Goal: Task Accomplishment & Management: Use online tool/utility

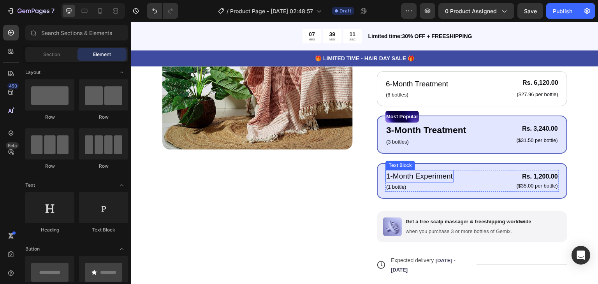
scroll to position [139, 0]
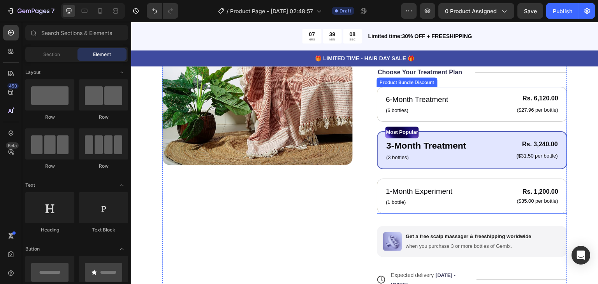
click at [377, 88] on div "6-Month Treatment Text Block (6 bottles) Text Block Rs. 6,120.00 Product Price …" at bounding box center [472, 150] width 190 height 127
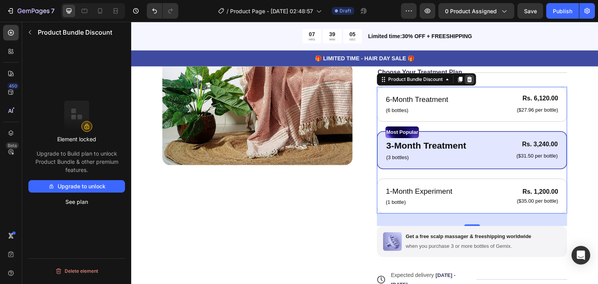
click at [471, 78] on div at bounding box center [469, 79] width 9 height 9
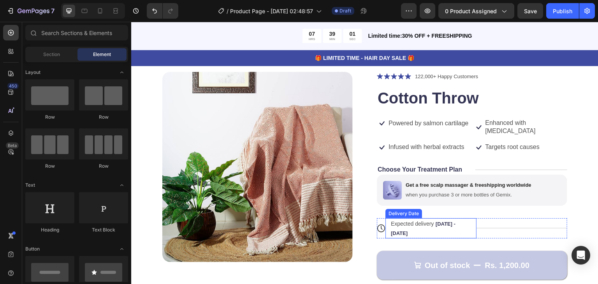
scroll to position [44, 0]
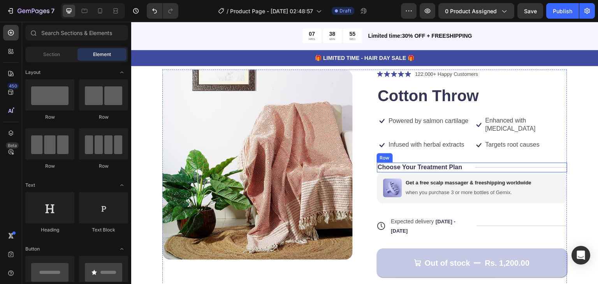
click at [551, 169] on div "Title Line" at bounding box center [521, 168] width 92 height 10
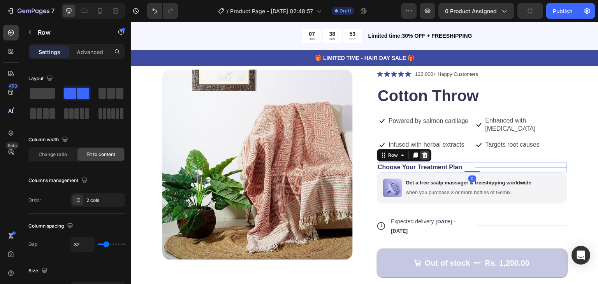
click at [423, 157] on icon at bounding box center [424, 155] width 5 height 5
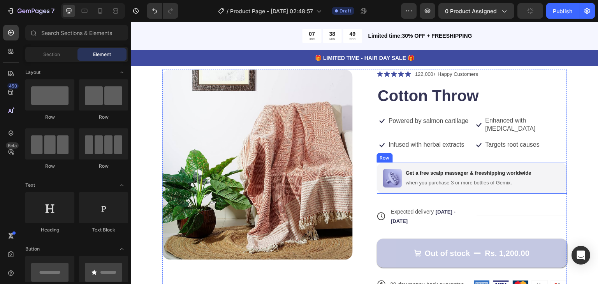
click at [555, 167] on div "Image Get a free scalp massager & freeshipping worldwide Text Block when you pu…" at bounding box center [472, 178] width 190 height 31
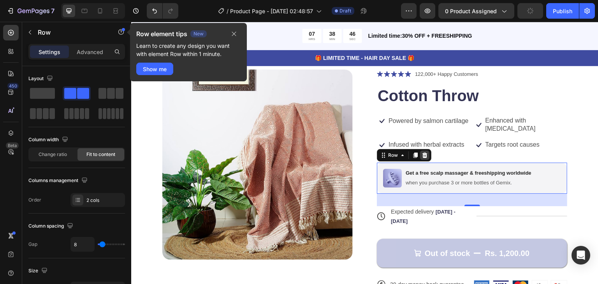
click at [423, 155] on icon at bounding box center [424, 155] width 5 height 5
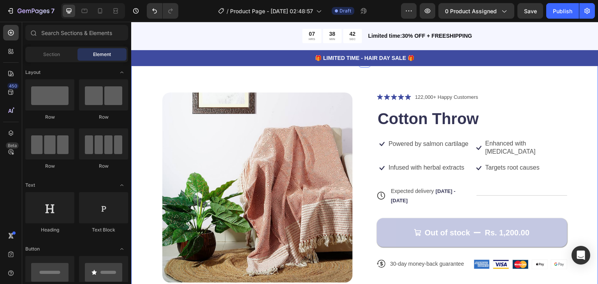
scroll to position [25, 0]
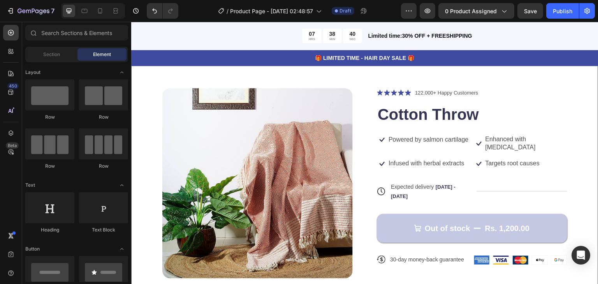
click at [578, 158] on div "Product Images Icon Icon Icon Icon Icon Icon List 122,000+ Happy Customers Text…" at bounding box center [364, 187] width 467 height 260
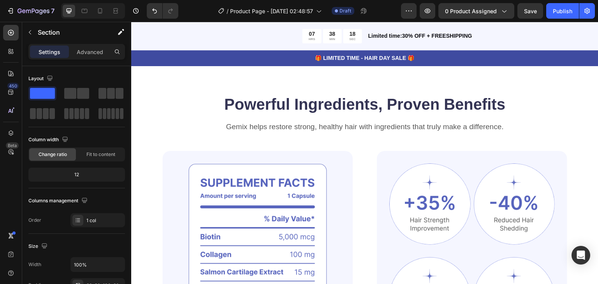
scroll to position [250, 0]
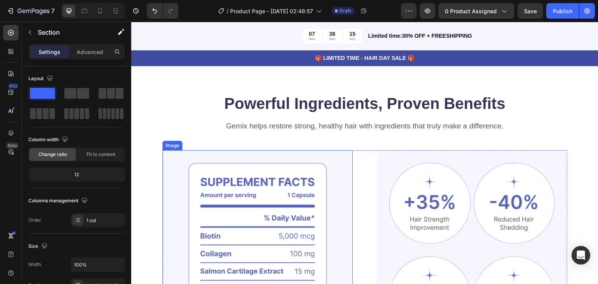
click at [171, 153] on img at bounding box center [257, 261] width 190 height 222
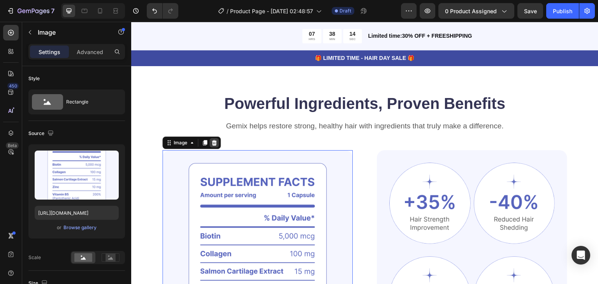
click at [213, 140] on icon at bounding box center [214, 143] width 6 height 6
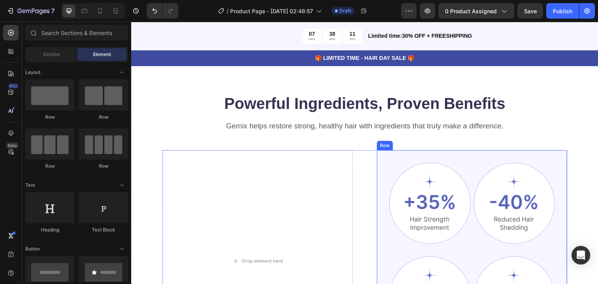
click at [379, 159] on div "Image Image Row Image Image Row Clinically Proven Benefits for Stronger, Health…" at bounding box center [472, 261] width 190 height 222
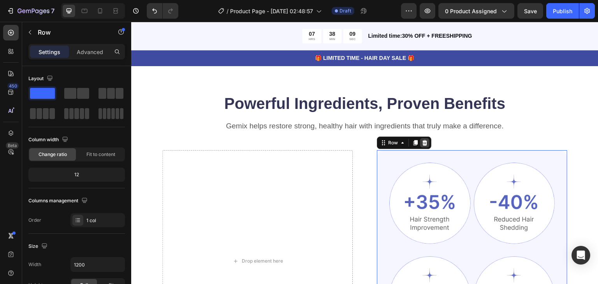
click at [422, 145] on div at bounding box center [424, 142] width 9 height 9
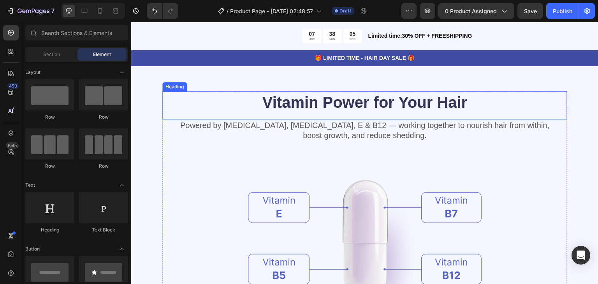
scroll to position [332, 0]
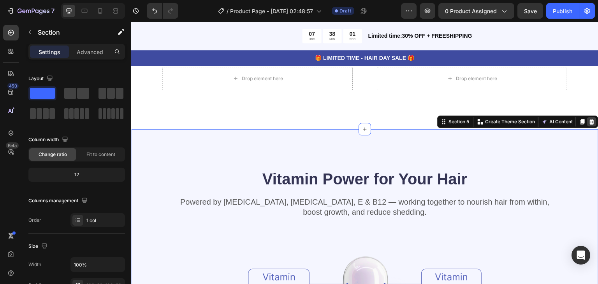
click at [589, 121] on icon at bounding box center [591, 121] width 5 height 5
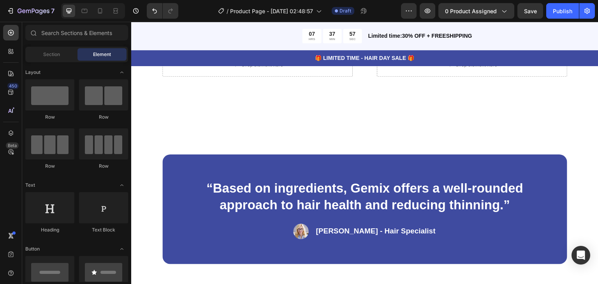
scroll to position [368, 0]
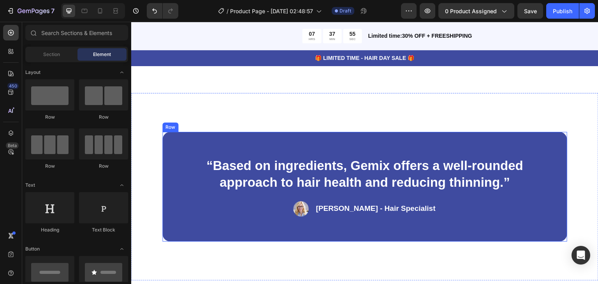
click at [517, 140] on div "“Based on ingredients, Gemix offers a well-rounded approach to hair health and …" at bounding box center [364, 187] width 405 height 110
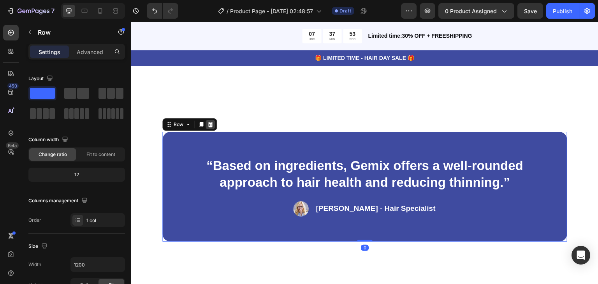
click at [211, 125] on icon at bounding box center [210, 124] width 5 height 5
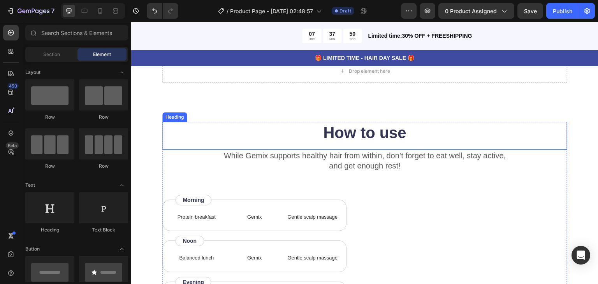
scroll to position [442, 0]
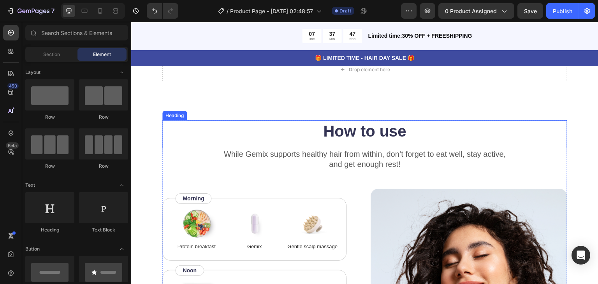
click at [169, 114] on div "Heading" at bounding box center [174, 115] width 21 height 7
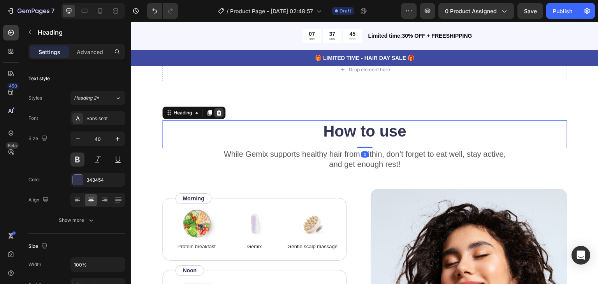
click at [219, 114] on icon at bounding box center [218, 112] width 5 height 5
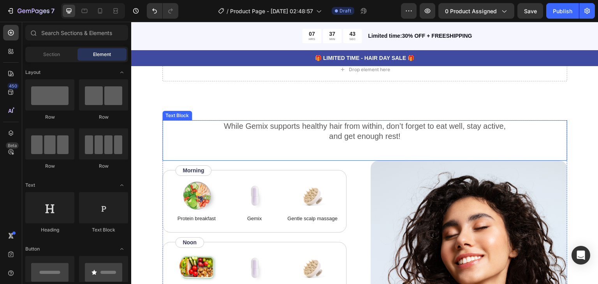
click at [181, 130] on p "While Gemix supports healthy hair from within, don’t forget to eat well, stay a…" at bounding box center [364, 131] width 403 height 20
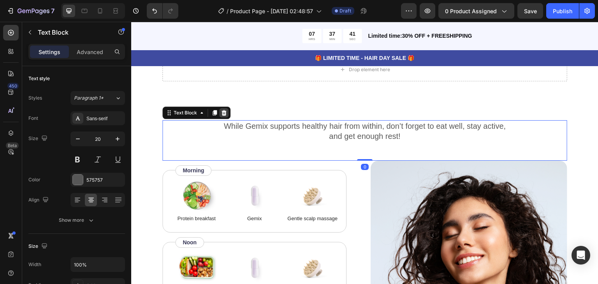
click at [225, 113] on icon at bounding box center [223, 112] width 5 height 5
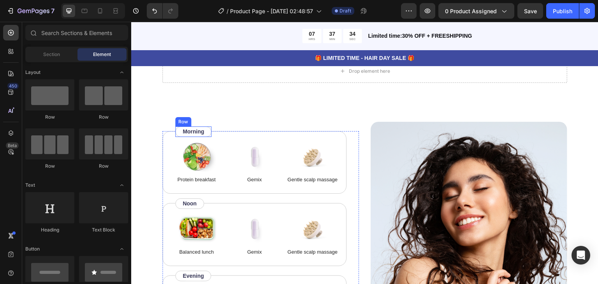
scroll to position [439, 0]
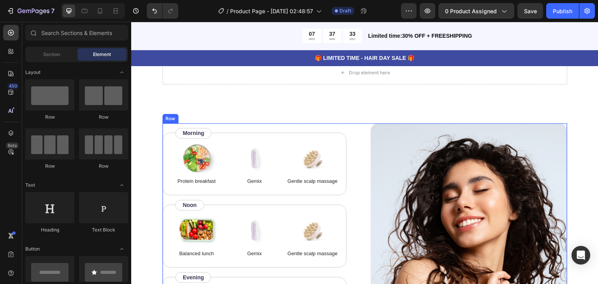
click at [258, 126] on div "Image Protein breakfast Text Block Image Gemix Text Block Image Gentle scalp ma…" at bounding box center [260, 231] width 197 height 217
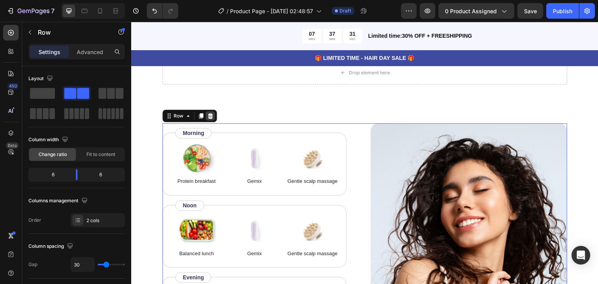
click at [212, 116] on icon at bounding box center [210, 116] width 6 height 6
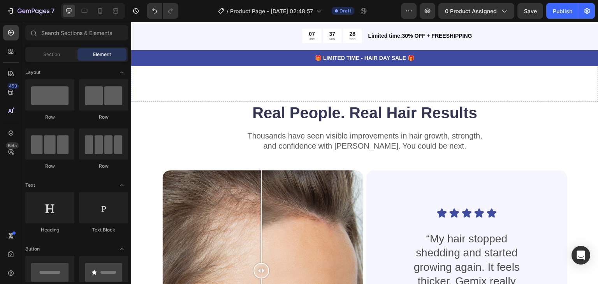
scroll to position [520, 0]
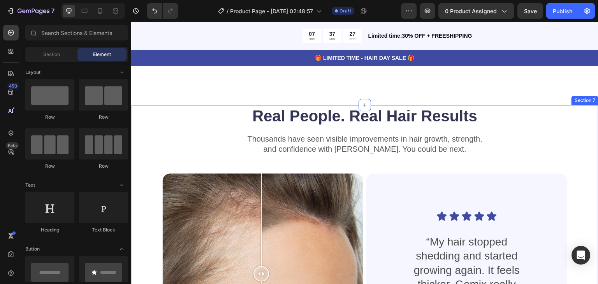
click at [146, 112] on div "Real People. Real Hair Results Heading Thousands have seen visible improvements…" at bounding box center [364, 262] width 467 height 314
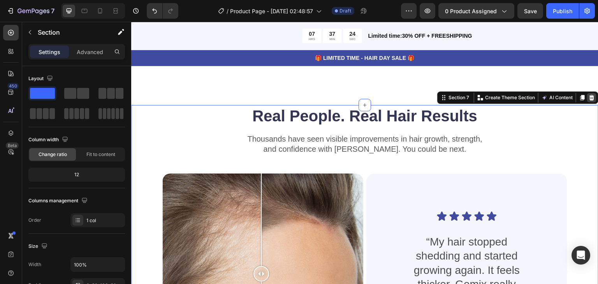
click at [588, 100] on icon at bounding box center [591, 98] width 6 height 6
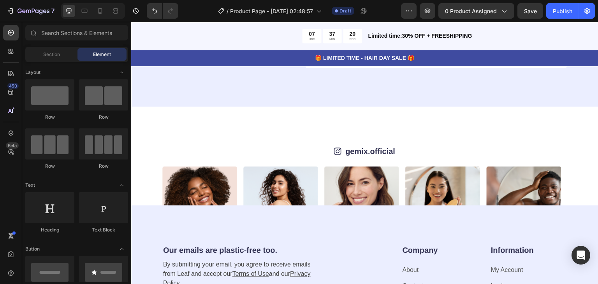
scroll to position [858, 0]
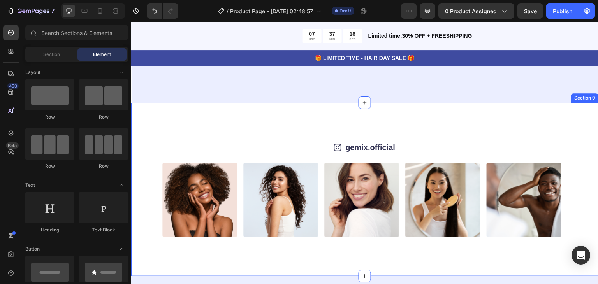
click at [190, 122] on div "Icon gemix.official Text Block Row Image Image Image Image Image Image Image Im…" at bounding box center [364, 190] width 467 height 174
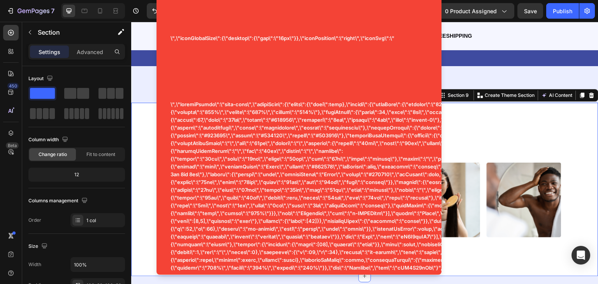
click at [532, 123] on div "Icon gemix.official Text Block Row Image Image Image Image Image Image Image Im…" at bounding box center [364, 190] width 467 height 174
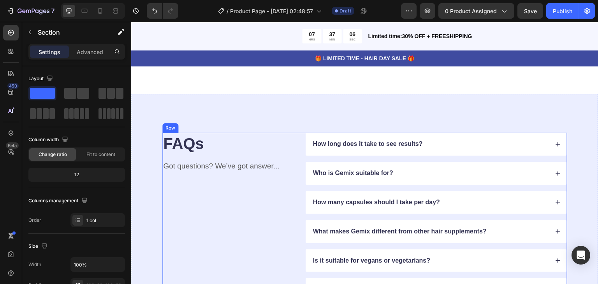
scroll to position [620, 0]
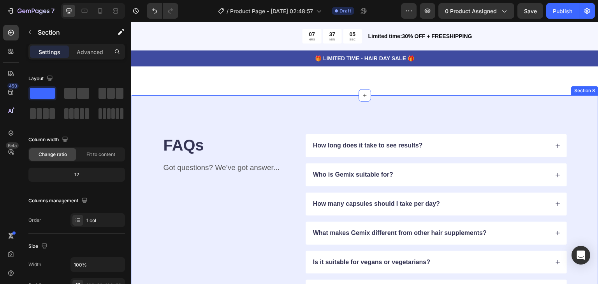
click at [136, 98] on div "FAQs Heading Got questions? We’ve got answer... Text Block How long does it tak…" at bounding box center [364, 218] width 467 height 246
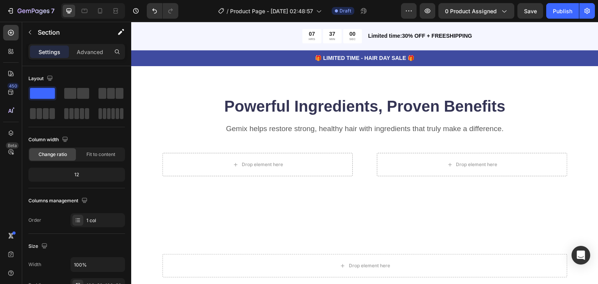
scroll to position [258, 0]
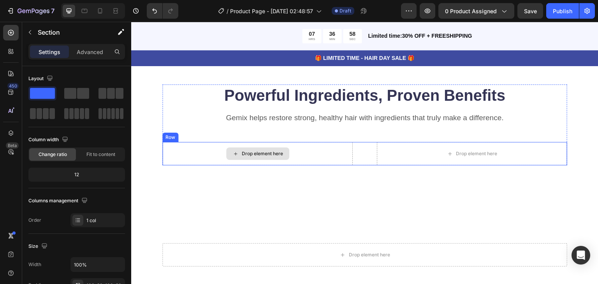
click at [311, 148] on div "Drop element here" at bounding box center [257, 153] width 190 height 23
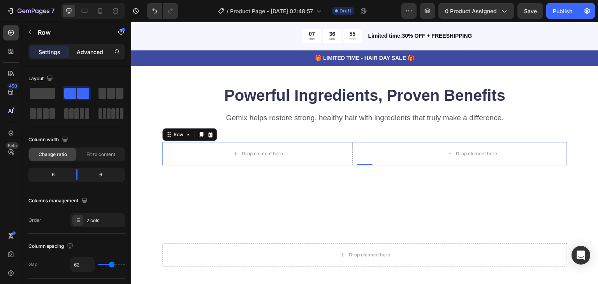
click at [77, 56] on div "Advanced" at bounding box center [89, 52] width 39 height 12
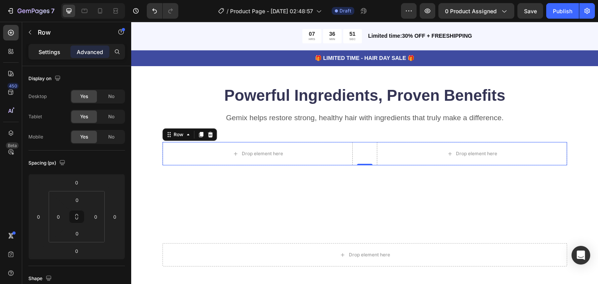
click at [44, 51] on p "Settings" at bounding box center [50, 52] width 22 height 8
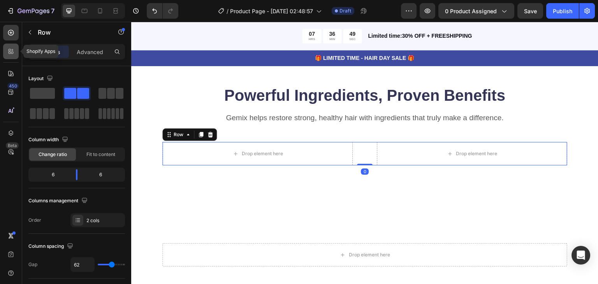
click at [11, 49] on icon at bounding box center [10, 50] width 2 height 2
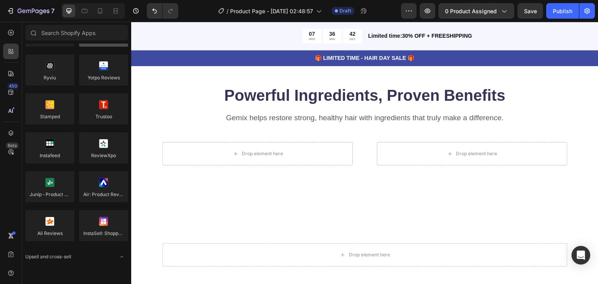
scroll to position [0, 0]
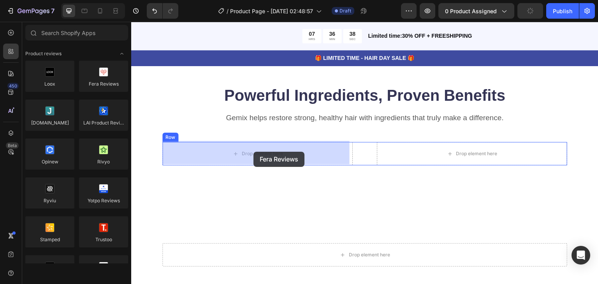
drag, startPoint x: 247, startPoint y: 107, endPoint x: 253, endPoint y: 152, distance: 45.2
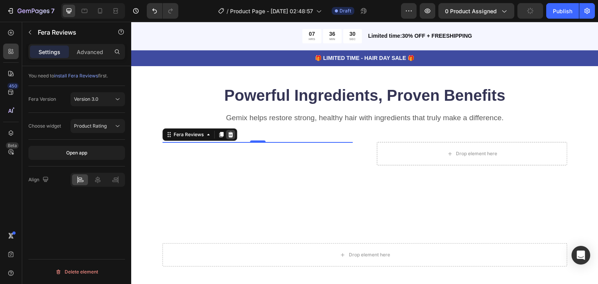
click at [228, 133] on icon at bounding box center [230, 135] width 6 height 6
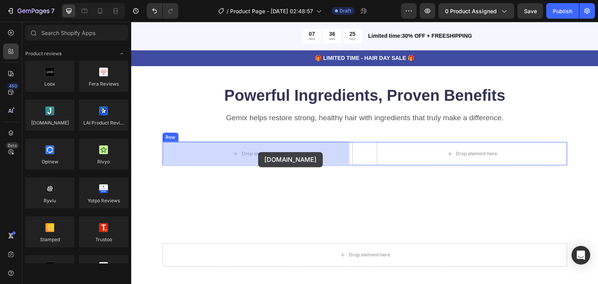
drag, startPoint x: 262, startPoint y: 153, endPoint x: 258, endPoint y: 152, distance: 4.1
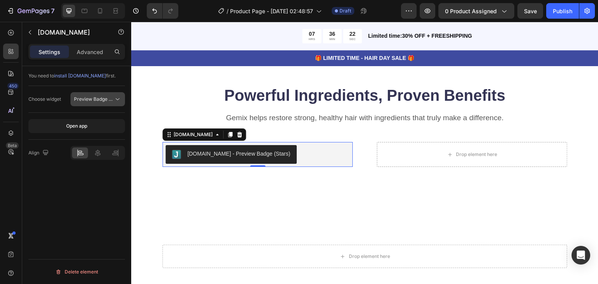
click at [107, 99] on span "Preview Badge (Stars)" at bounding box center [98, 99] width 49 height 6
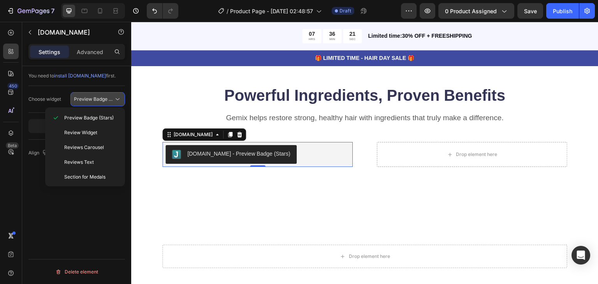
click at [107, 99] on span "Preview Badge (Stars)" at bounding box center [98, 99] width 49 height 6
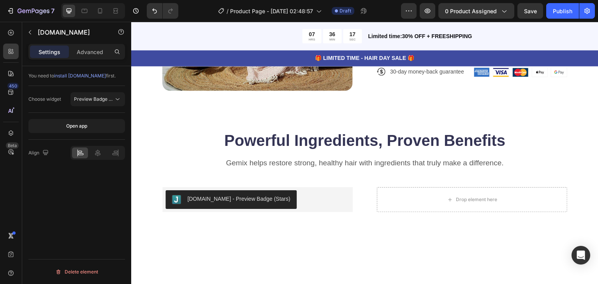
scroll to position [213, 0]
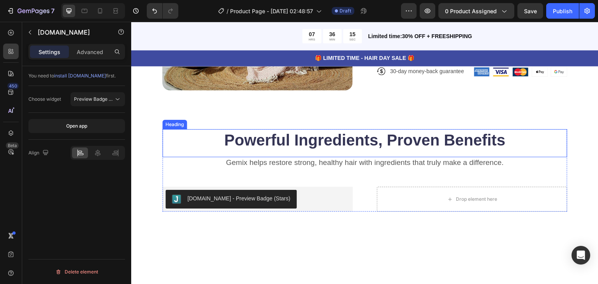
click at [255, 143] on h2 "Powerful Ingredients, Proven Benefits" at bounding box center [364, 140] width 405 height 22
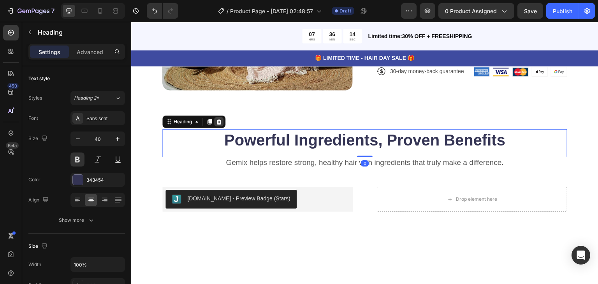
click at [221, 119] on icon at bounding box center [219, 122] width 6 height 6
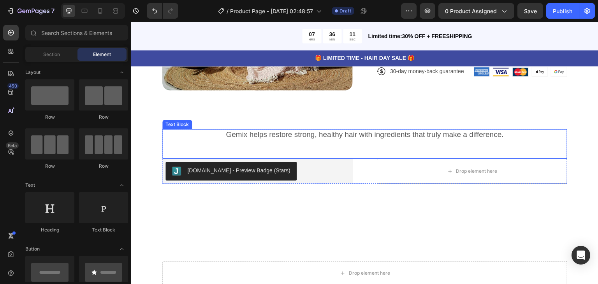
click at [356, 134] on p "Gemix helps restore strong, healthy hair with ingredients that truly make a dif…" at bounding box center [364, 135] width 403 height 10
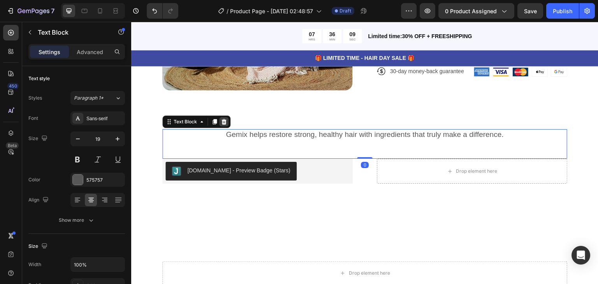
click at [224, 119] on icon at bounding box center [223, 121] width 5 height 5
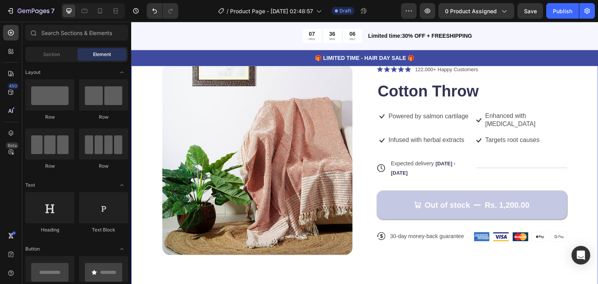
scroll to position [45, 0]
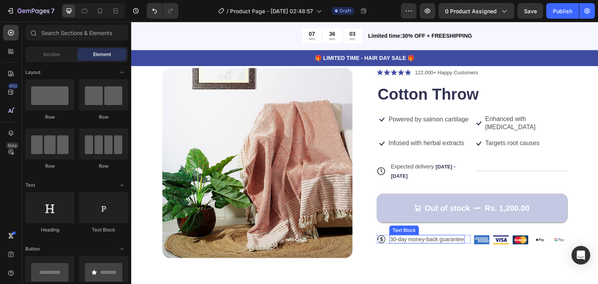
click at [390, 239] on p "30-day money-back guarantee" at bounding box center [427, 239] width 74 height 7
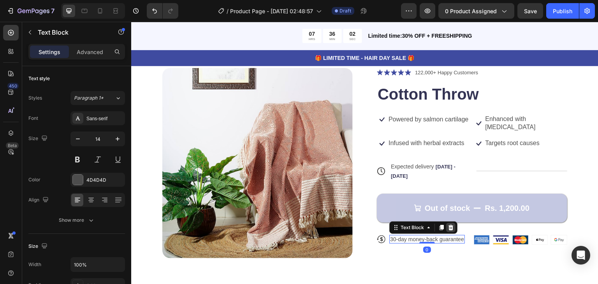
click at [448, 227] on icon at bounding box center [451, 228] width 6 height 6
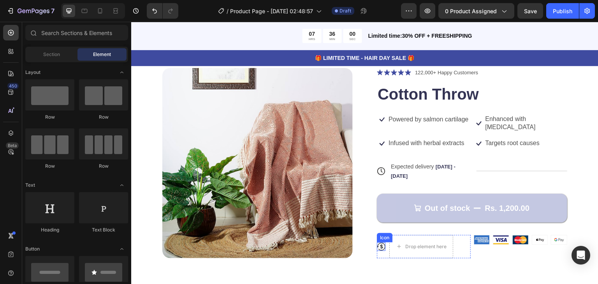
click at [378, 244] on icon at bounding box center [381, 246] width 9 height 9
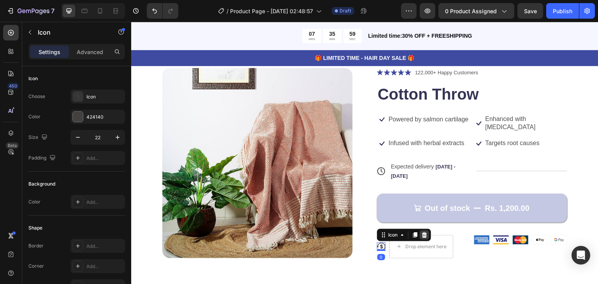
click at [423, 237] on icon at bounding box center [424, 234] width 5 height 5
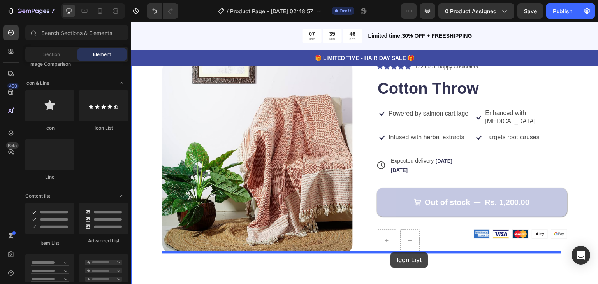
scroll to position [76, 0]
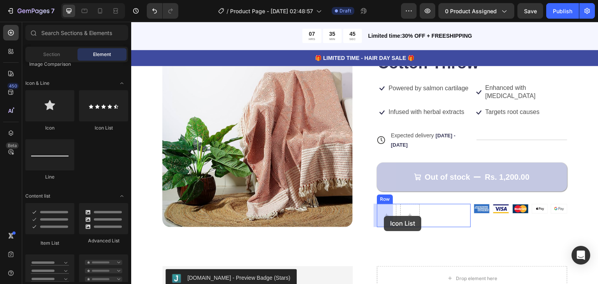
drag, startPoint x: 235, startPoint y: 130, endPoint x: 384, endPoint y: 216, distance: 172.6
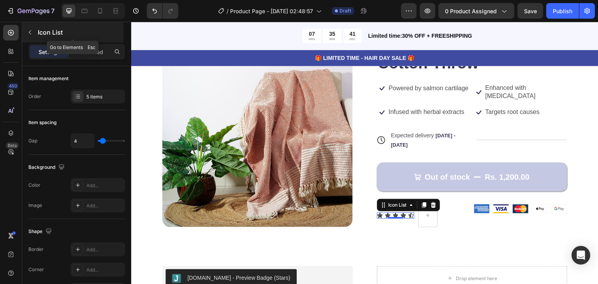
click at [30, 29] on icon "button" at bounding box center [30, 32] width 6 height 6
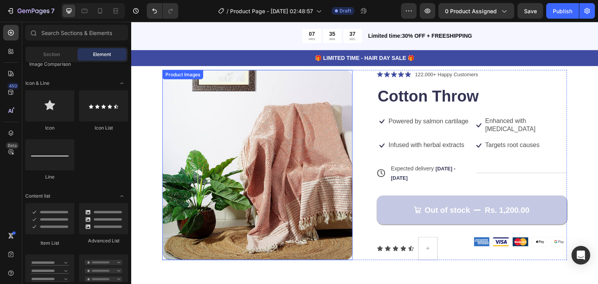
scroll to position [44, 0]
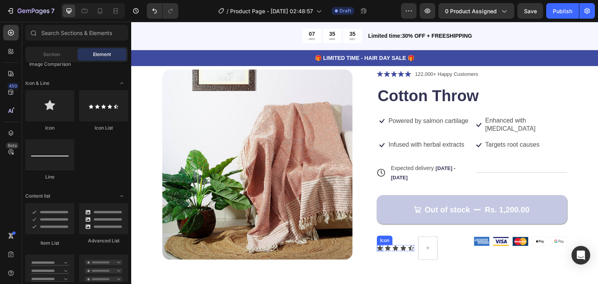
click at [377, 246] on icon at bounding box center [380, 248] width 6 height 6
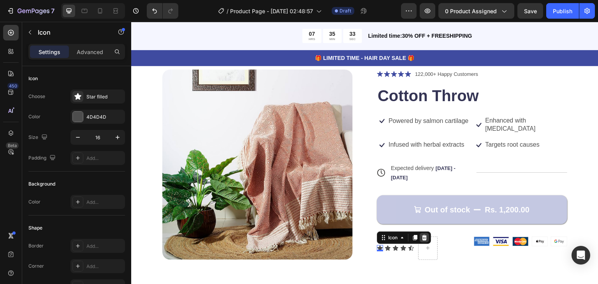
click at [422, 235] on icon at bounding box center [424, 237] width 5 height 5
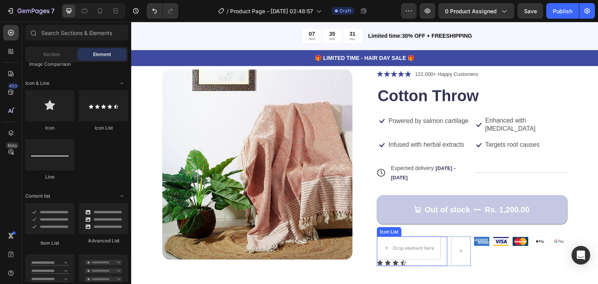
click at [410, 262] on div "Drop element here Icon Icon Icon Icon" at bounding box center [412, 252] width 70 height 30
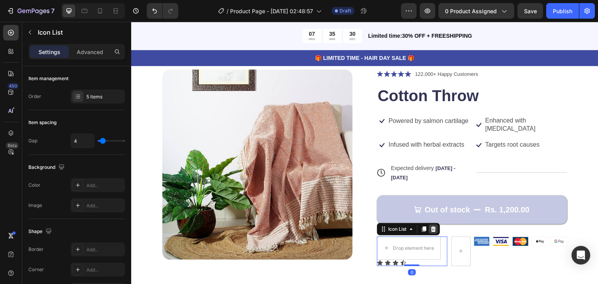
click at [431, 230] on icon at bounding box center [433, 229] width 5 height 5
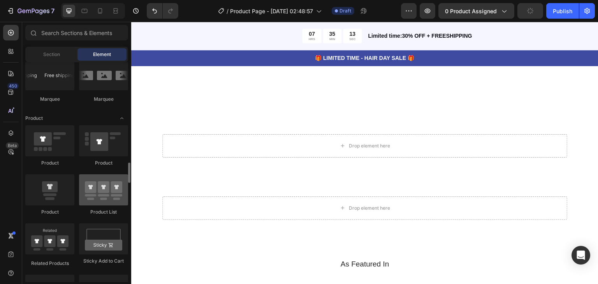
scroll to position [957, 0]
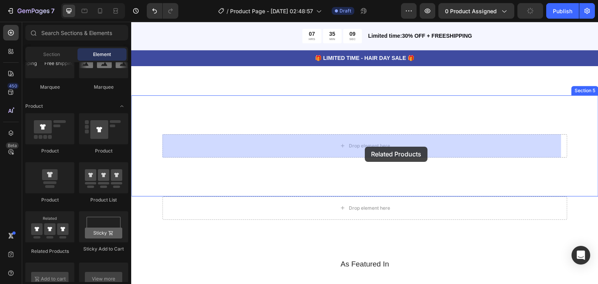
drag, startPoint x: 361, startPoint y: 148, endPoint x: 365, endPoint y: 147, distance: 4.4
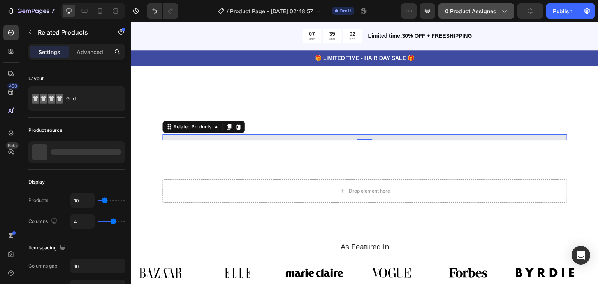
click at [494, 10] on span "0 product assigned" at bounding box center [471, 11] width 52 height 8
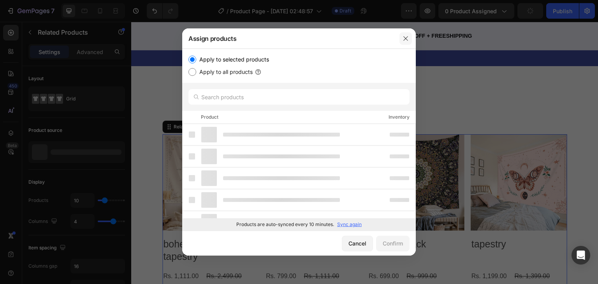
click at [403, 37] on icon "button" at bounding box center [405, 38] width 6 height 6
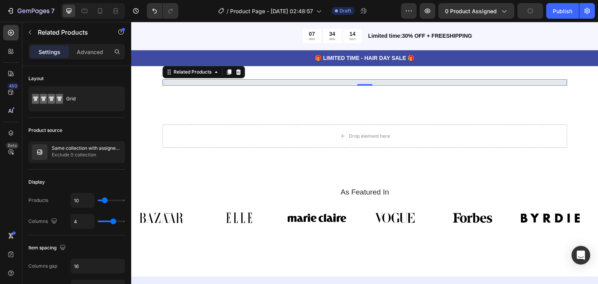
scroll to position [363, 0]
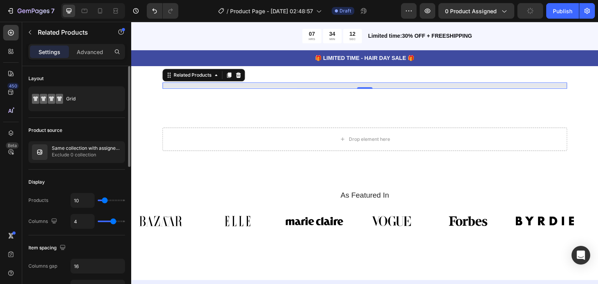
click at [47, 167] on div "Product source Same collection with assigned product Exclude 0 collection" at bounding box center [76, 144] width 97 height 52
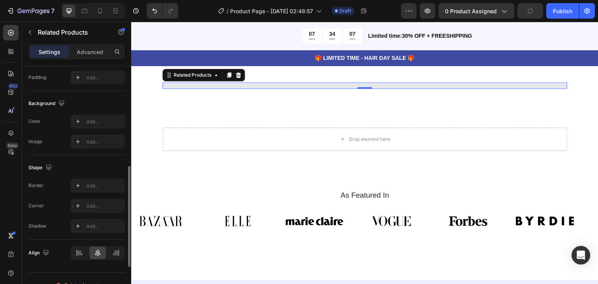
scroll to position [331, 0]
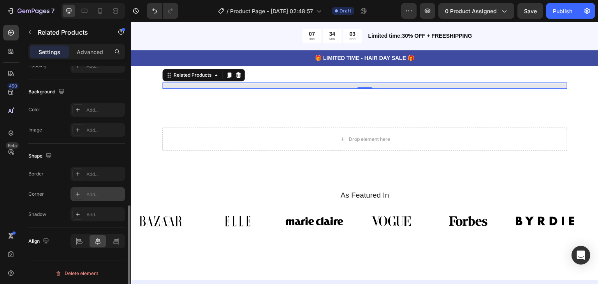
click at [76, 194] on icon at bounding box center [78, 194] width 6 height 6
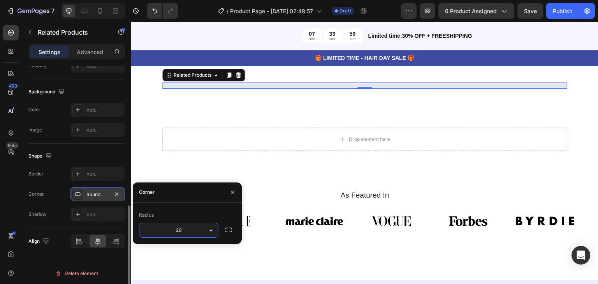
type input "20"
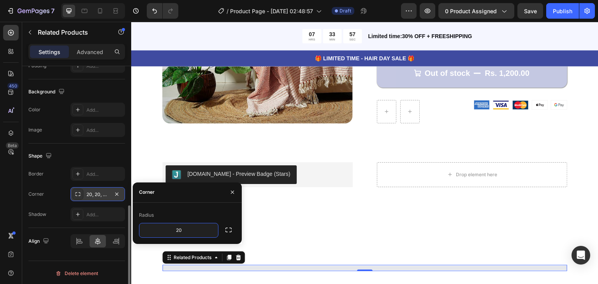
scroll to position [176, 0]
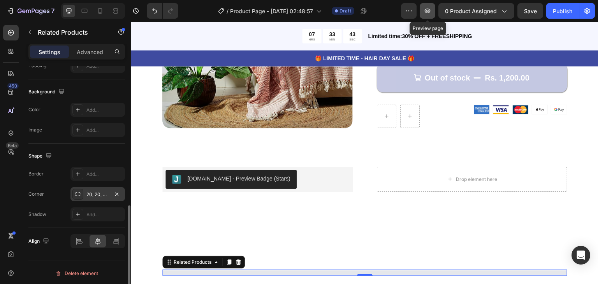
click at [430, 14] on icon "button" at bounding box center [427, 11] width 8 height 8
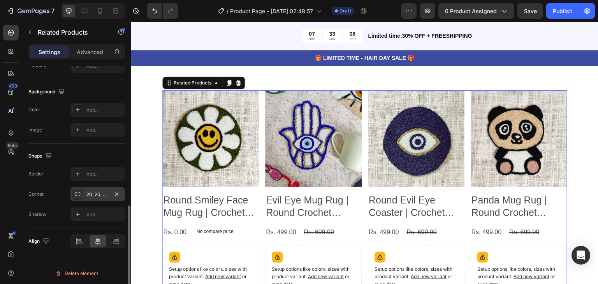
scroll to position [353, 0]
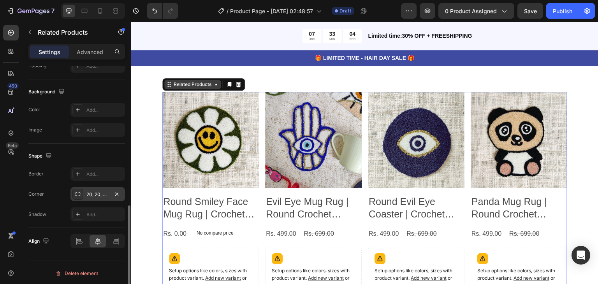
click at [184, 84] on div "Related Products" at bounding box center [192, 84] width 41 height 7
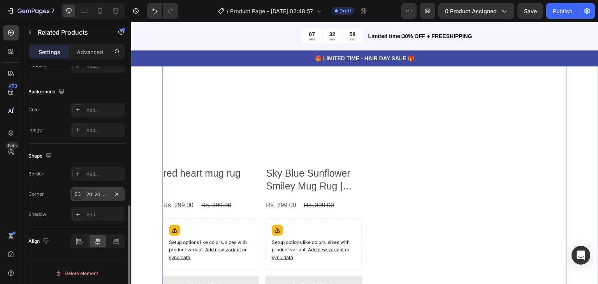
scroll to position [611, 0]
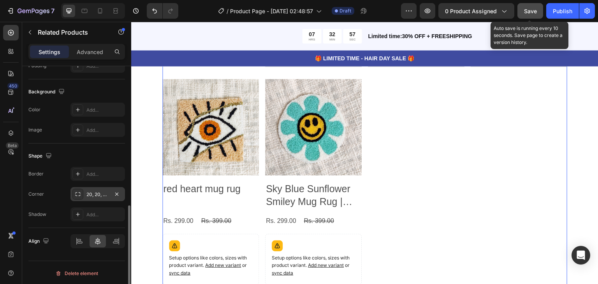
click at [525, 15] on button "Save" at bounding box center [530, 11] width 26 height 16
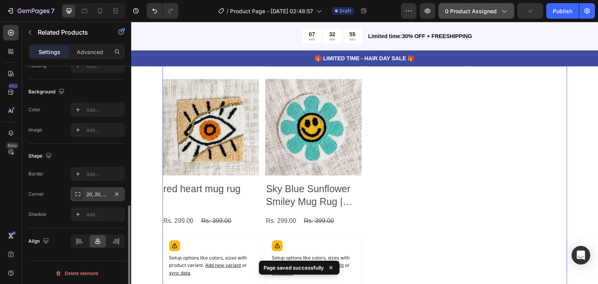
click at [458, 10] on span "0 product assigned" at bounding box center [471, 11] width 52 height 8
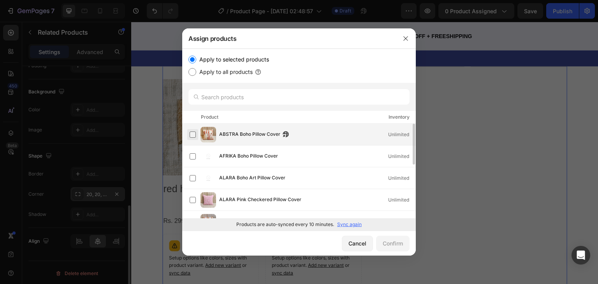
click at [192, 136] on label at bounding box center [193, 135] width 6 height 6
click at [397, 245] on div "Confirm" at bounding box center [393, 243] width 20 height 8
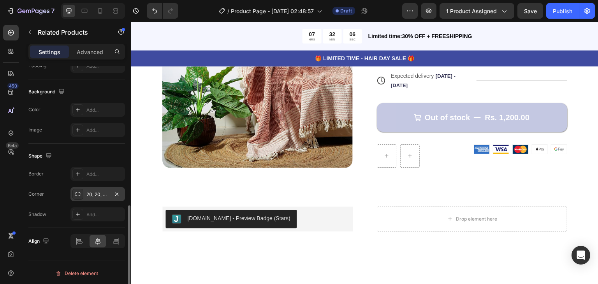
scroll to position [235, 0]
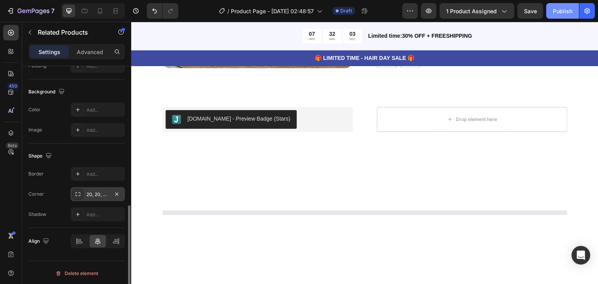
click at [561, 14] on div "Publish" at bounding box center [562, 11] width 19 height 8
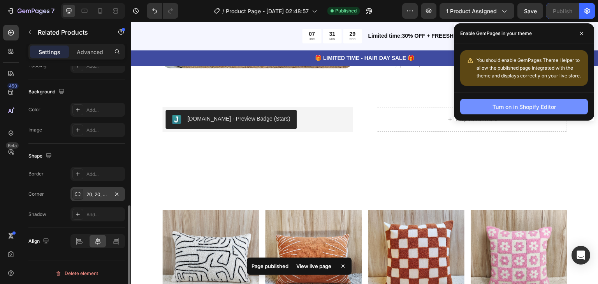
click at [501, 111] on button "Turn on in Shopify Editor" at bounding box center [524, 107] width 128 height 16
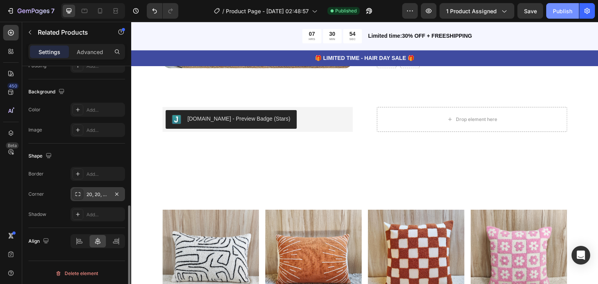
click at [553, 12] on button "Publish" at bounding box center [562, 11] width 33 height 16
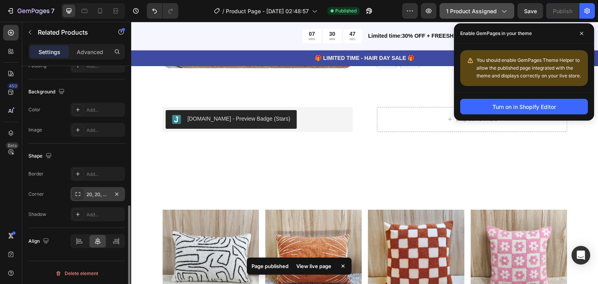
click at [483, 10] on span "1 product assigned" at bounding box center [471, 11] width 51 height 8
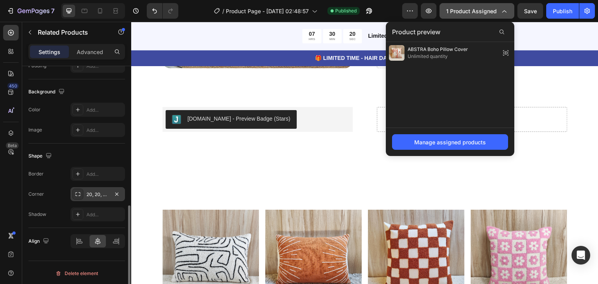
click at [483, 10] on span "1 product assigned" at bounding box center [471, 11] width 51 height 8
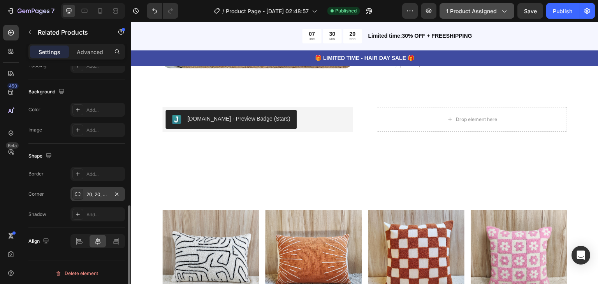
click at [483, 10] on span "1 product assigned" at bounding box center [471, 11] width 51 height 8
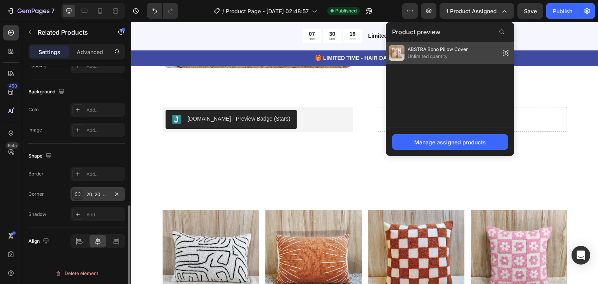
click at [462, 58] on span "Unlimited quantity" at bounding box center [437, 56] width 60 height 7
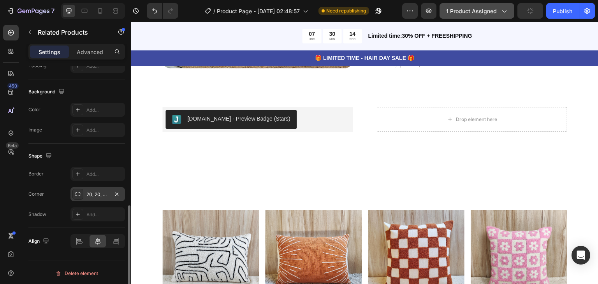
click at [483, 7] on span "1 product assigned" at bounding box center [471, 11] width 51 height 8
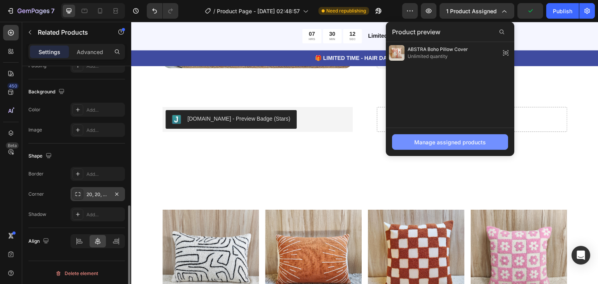
click at [475, 142] on div "Manage assigned products" at bounding box center [450, 142] width 72 height 8
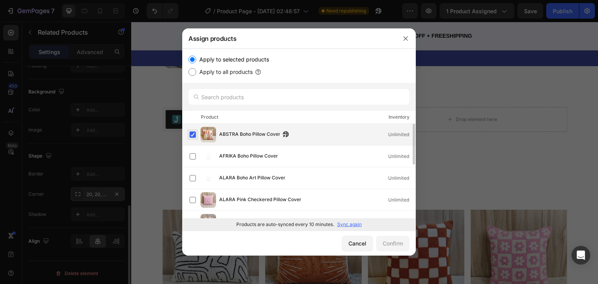
click at [191, 133] on label at bounding box center [193, 135] width 6 height 6
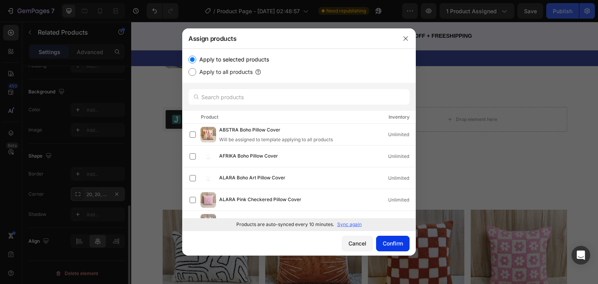
click at [381, 243] on button "Confirm" at bounding box center [392, 244] width 33 height 16
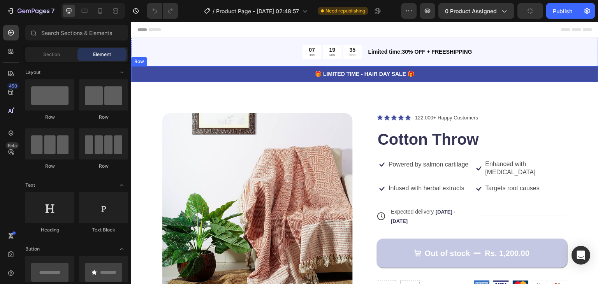
click at [478, 68] on div "🎁 LIMITED TIME - HAIR DAY SALE 🎁 Text Block Row" at bounding box center [364, 74] width 467 height 16
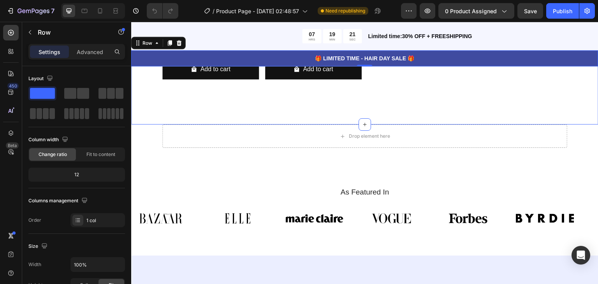
scroll to position [1118, 0]
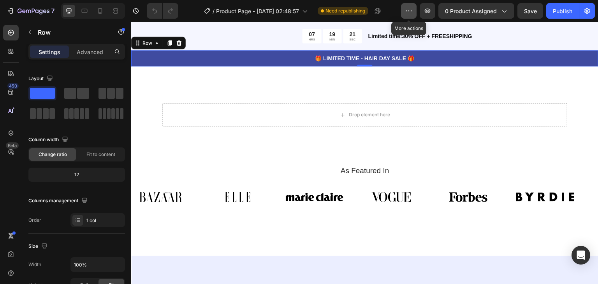
click at [414, 7] on button "button" at bounding box center [409, 11] width 16 height 16
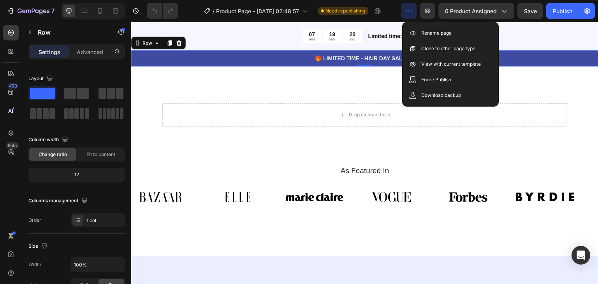
click at [414, 7] on button "button" at bounding box center [409, 11] width 16 height 16
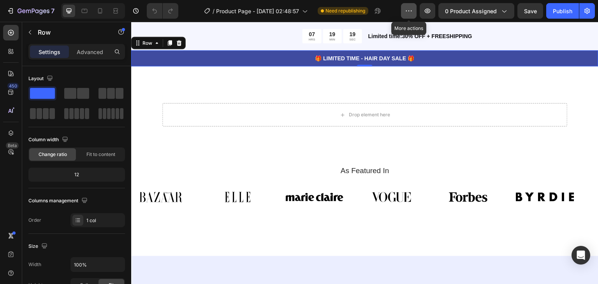
click at [414, 7] on button "button" at bounding box center [409, 11] width 16 height 16
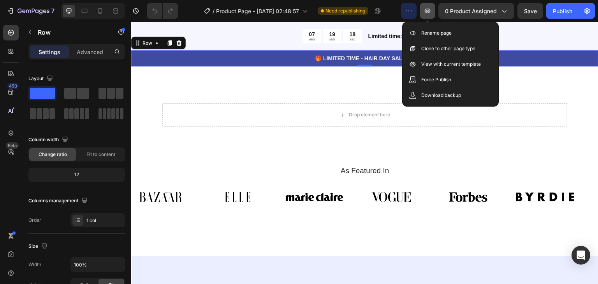
click at [430, 10] on icon "button" at bounding box center [427, 11] width 8 height 8
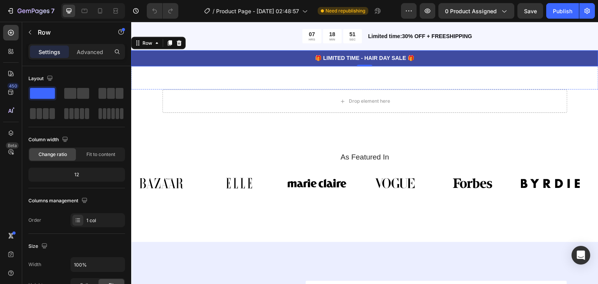
scroll to position [1139, 0]
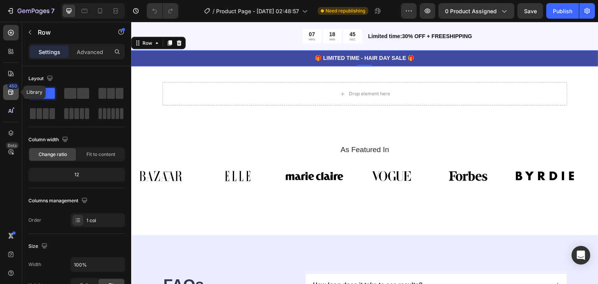
click at [14, 86] on div "450" at bounding box center [12, 86] width 11 height 6
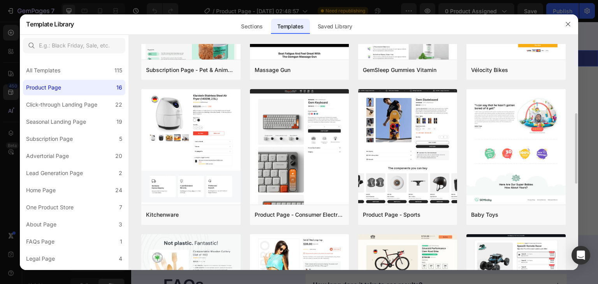
scroll to position [237, 0]
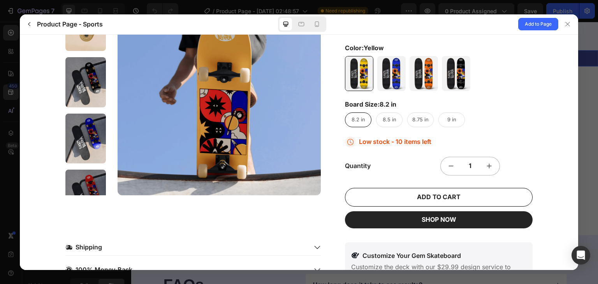
scroll to position [0, 0]
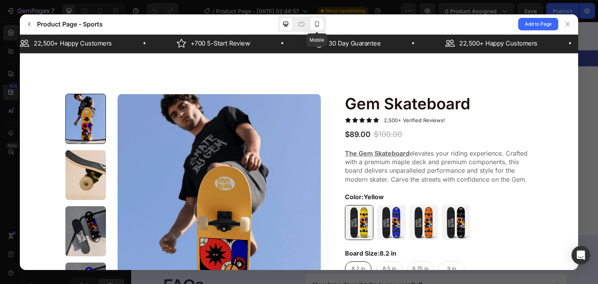
click at [318, 27] on icon at bounding box center [317, 23] width 4 height 5
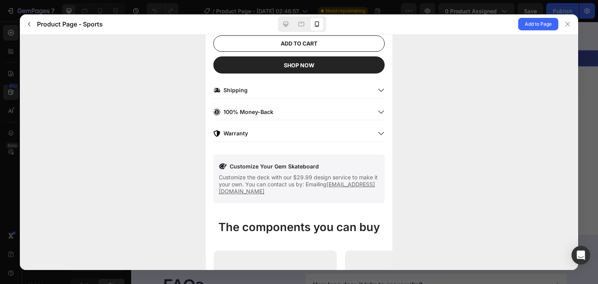
scroll to position [426, 0]
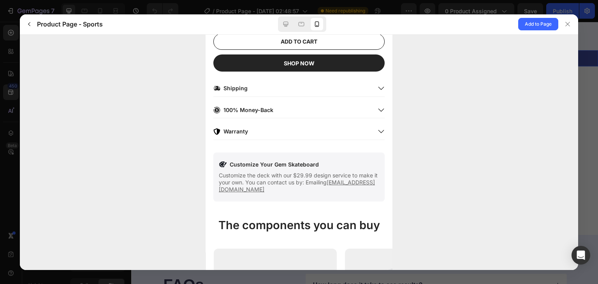
drag, startPoint x: 323, startPoint y: 97, endPoint x: 302, endPoint y: 84, distance: 24.3
click at [302, 84] on gp-accordion "Shipping Your Gem Skateboard will be delivered quickly and at no cost to you. 1…" at bounding box center [298, 111] width 171 height 57
click at [302, 84] on div "Shipping" at bounding box center [292, 88] width 158 height 10
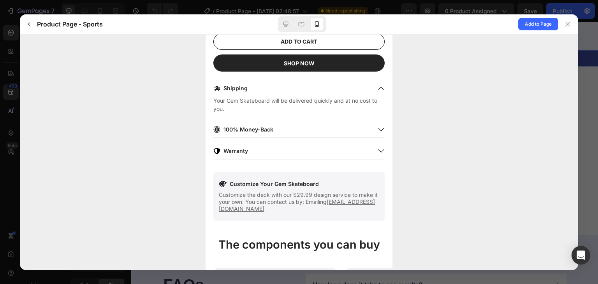
click at [302, 84] on div "Shipping" at bounding box center [292, 88] width 158 height 10
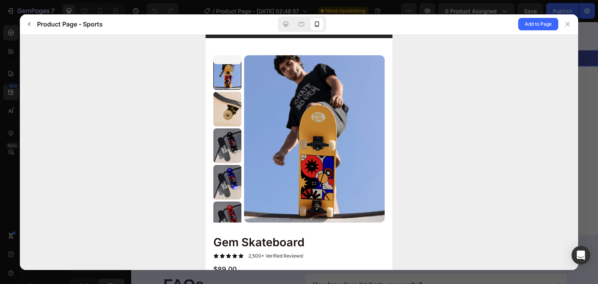
scroll to position [12, 0]
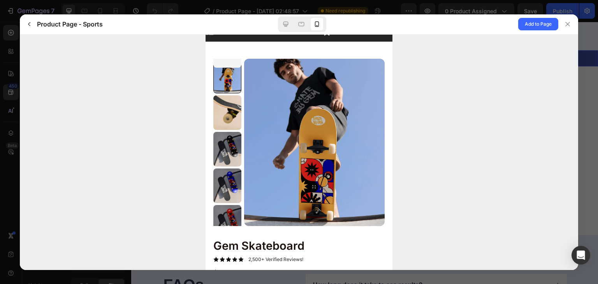
click at [229, 124] on div at bounding box center [227, 112] width 28 height 35
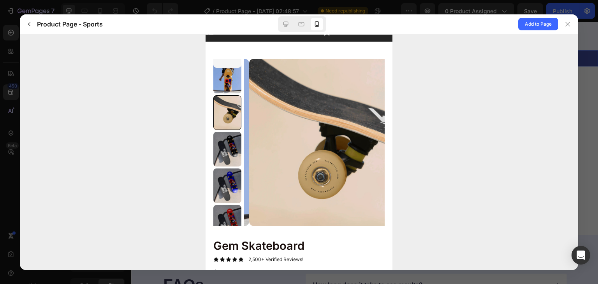
click at [229, 153] on div at bounding box center [227, 149] width 28 height 35
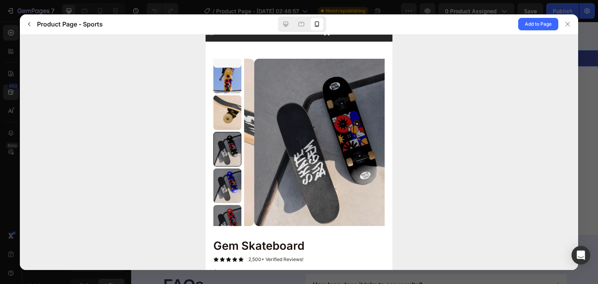
click at [230, 174] on div at bounding box center [227, 185] width 28 height 35
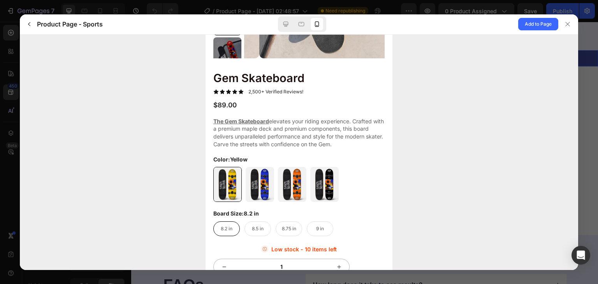
scroll to position [0, 0]
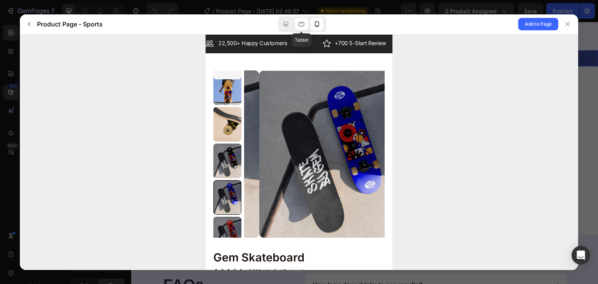
drag, startPoint x: 298, startPoint y: 27, endPoint x: 268, endPoint y: 178, distance: 153.6
click at [298, 27] on icon at bounding box center [301, 24] width 8 height 8
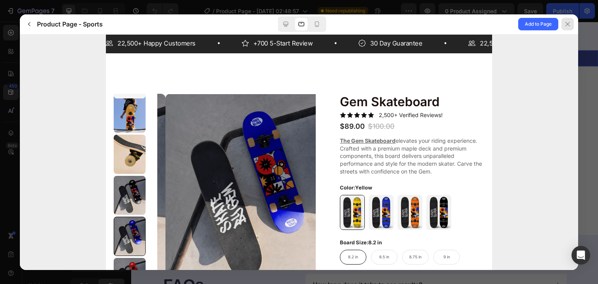
click at [566, 22] on icon at bounding box center [567, 24] width 6 height 6
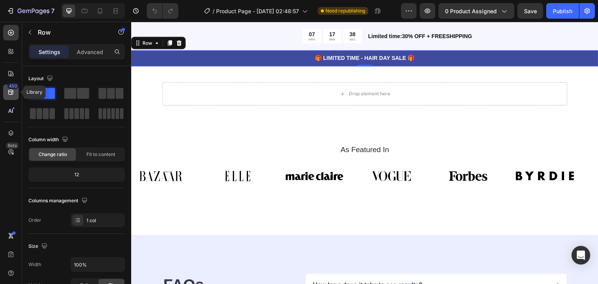
click at [13, 89] on icon at bounding box center [11, 92] width 8 height 8
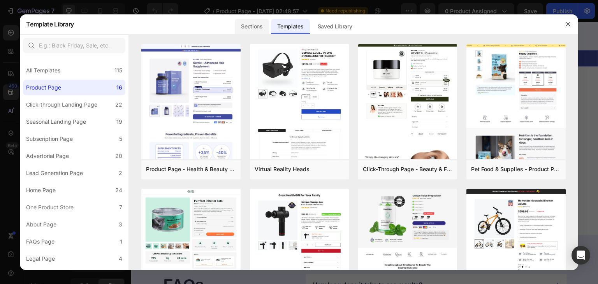
click at [255, 27] on div "Sections" at bounding box center [252, 27] width 34 height 16
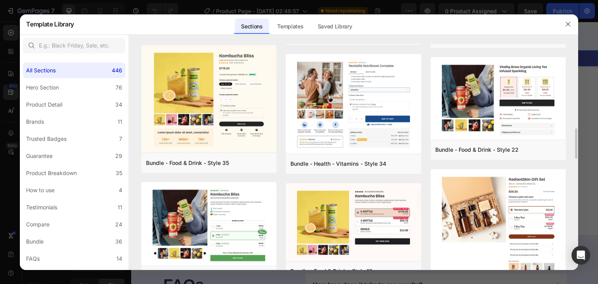
scroll to position [470, 0]
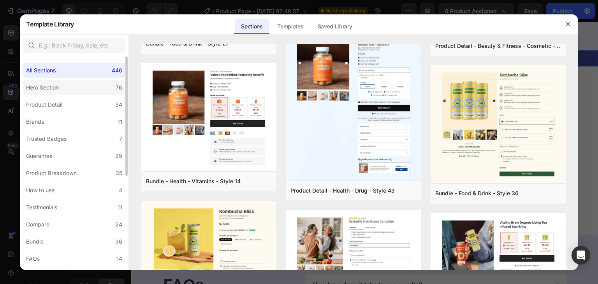
click at [58, 85] on div "Hero Section" at bounding box center [42, 87] width 33 height 9
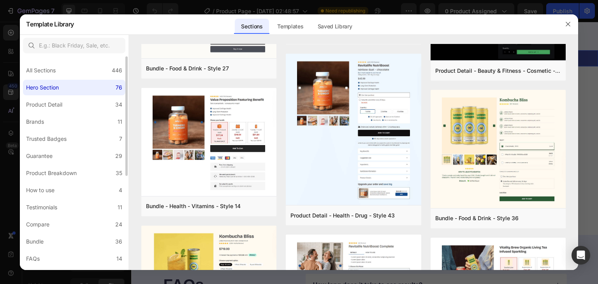
scroll to position [0, 0]
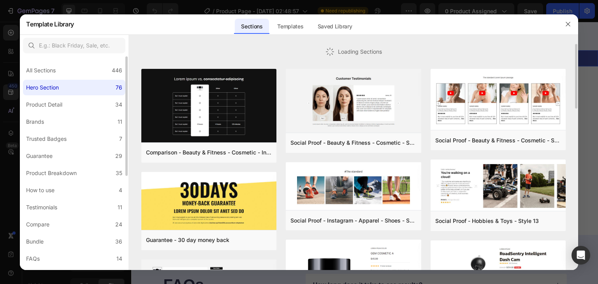
click at [58, 85] on div "Hero Section" at bounding box center [42, 87] width 33 height 9
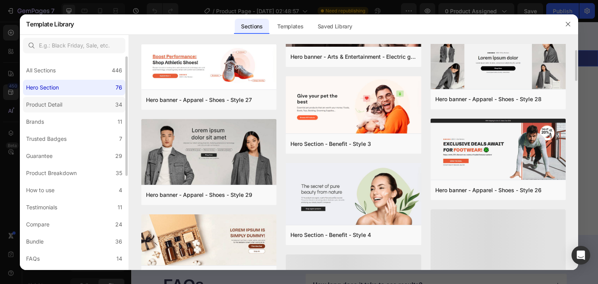
scroll to position [770, 0]
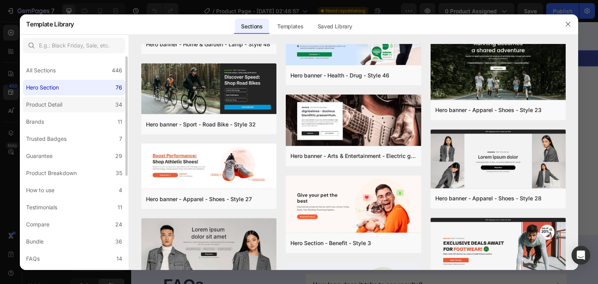
click at [96, 107] on label "Product Detail 34" at bounding box center [74, 105] width 102 height 16
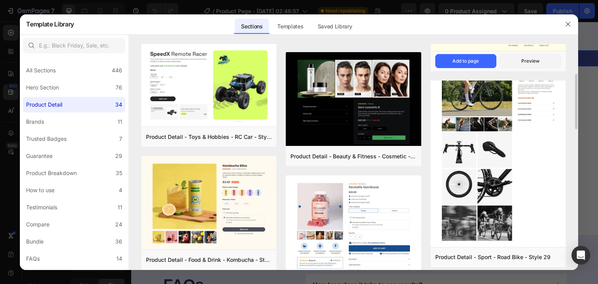
scroll to position [175, 0]
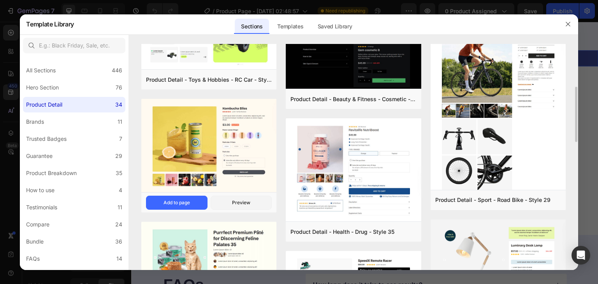
click at [200, 108] on img at bounding box center [208, 146] width 135 height 95
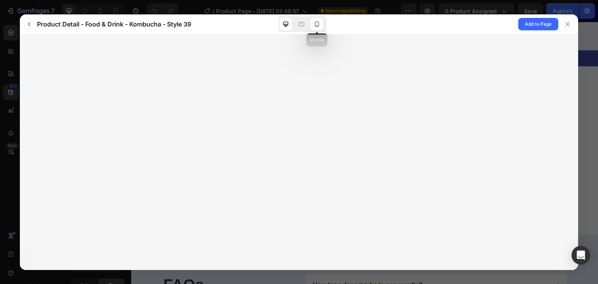
click at [320, 25] on icon at bounding box center [317, 24] width 8 height 8
click at [304, 32] on div at bounding box center [302, 24] width 48 height 16
click at [305, 21] on div at bounding box center [301, 24] width 12 height 12
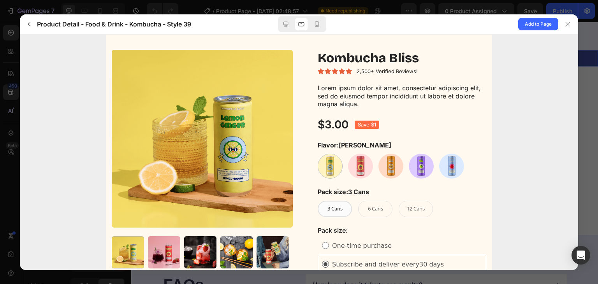
scroll to position [38, 0]
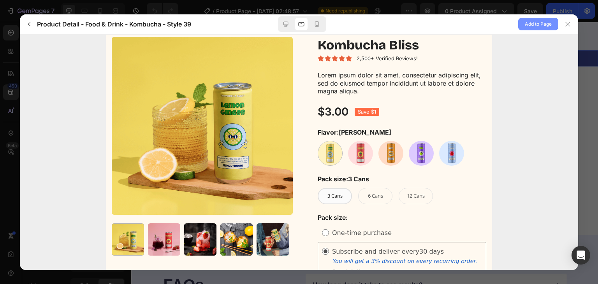
click at [550, 22] on span "Add to Page" at bounding box center [538, 23] width 27 height 9
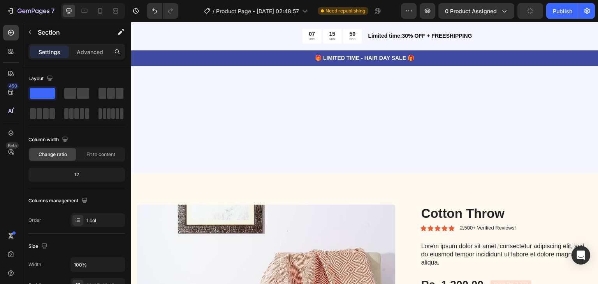
scroll to position [2120, 0]
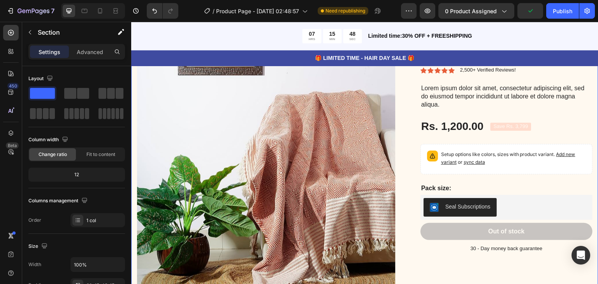
drag, startPoint x: 407, startPoint y: 215, endPoint x: 385, endPoint y: 173, distance: 47.5
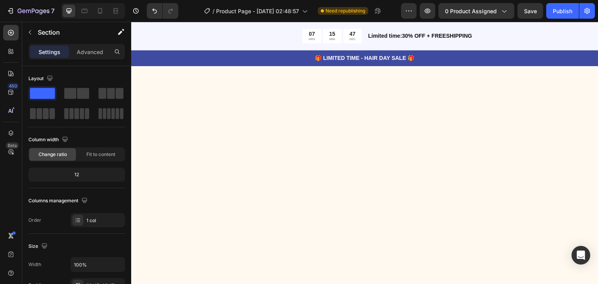
scroll to position [1783, 0]
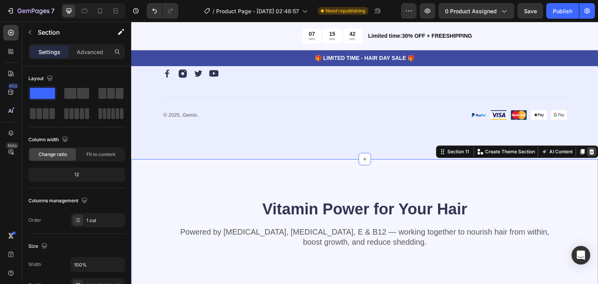
click at [588, 153] on icon at bounding box center [591, 152] width 6 height 6
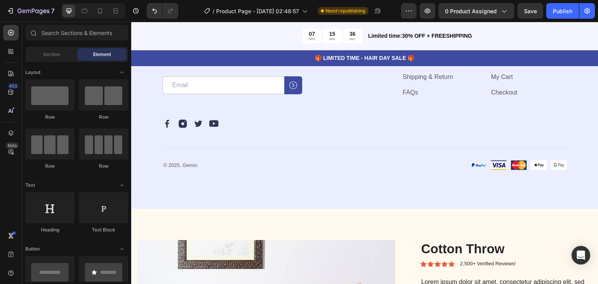
scroll to position [1730, 0]
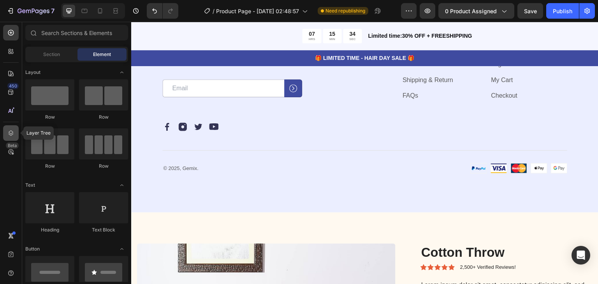
click at [10, 136] on icon at bounding box center [11, 133] width 8 height 8
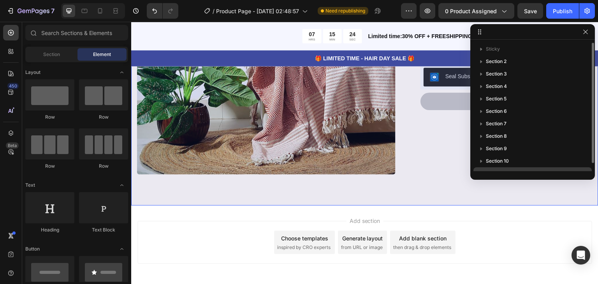
scroll to position [8, 0]
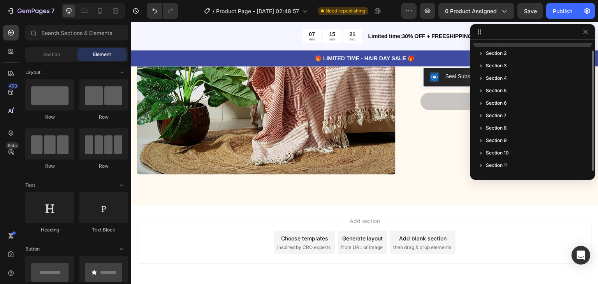
drag, startPoint x: 490, startPoint y: 165, endPoint x: 491, endPoint y: 43, distance: 121.8
click at [491, 43] on div "Sticky Section 2 Section 3 Section 4 Section 5 Section 6 Section 7 Section 8 Se…" at bounding box center [532, 107] width 125 height 128
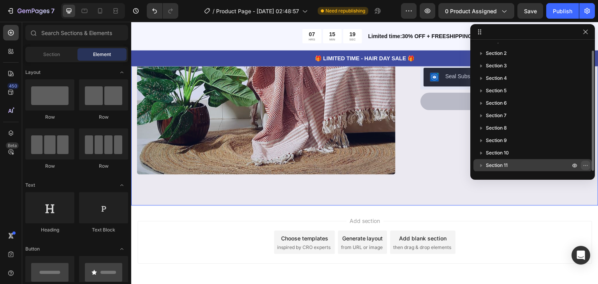
click at [585, 161] on button "button" at bounding box center [585, 165] width 9 height 9
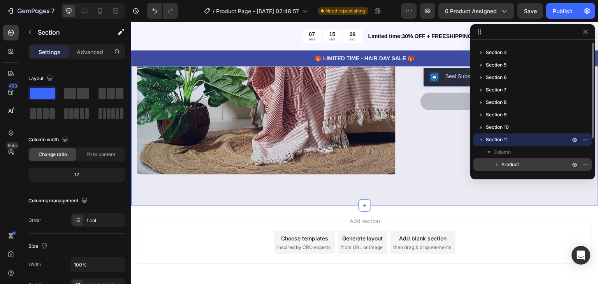
scroll to position [4, 0]
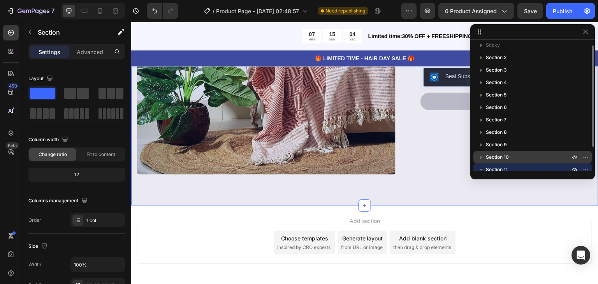
drag, startPoint x: 488, startPoint y: 166, endPoint x: 492, endPoint y: 157, distance: 10.1
click at [492, 134] on div "Sticky Section 2 Section 3 Section 4 Section 5 Section 6 Section 7 Section 8 Se…" at bounding box center [532, 107] width 125 height 128
drag, startPoint x: 518, startPoint y: 163, endPoint x: 541, endPoint y: 155, distance: 25.0
click at [525, 138] on div "Sticky Section 2 Section 3 Section 4 Section 5 Section 6 Section 7 Section 8 Se…" at bounding box center [532, 107] width 125 height 128
click at [498, 168] on span "Section 11" at bounding box center [497, 170] width 22 height 8
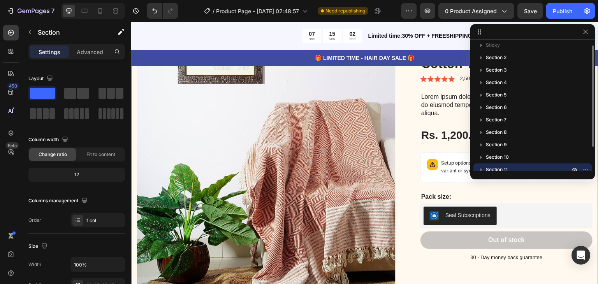
scroll to position [1893, 0]
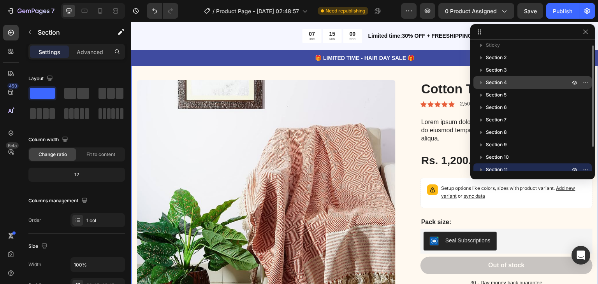
drag, startPoint x: 486, startPoint y: 165, endPoint x: 490, endPoint y: 86, distance: 79.5
click at [490, 86] on div "Sticky Section 2 Section 3 Section 4 Section 5 Section 6 Section 7 Section 8 Se…" at bounding box center [532, 107] width 125 height 128
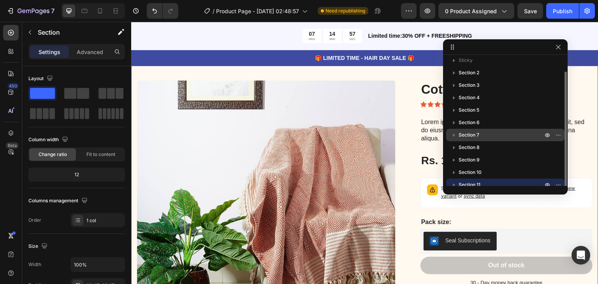
scroll to position [9, 0]
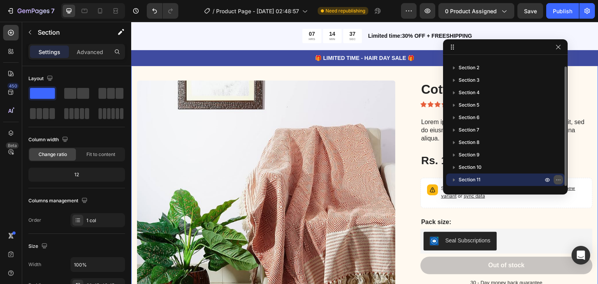
click at [557, 179] on icon "button" at bounding box center [558, 180] width 6 height 6
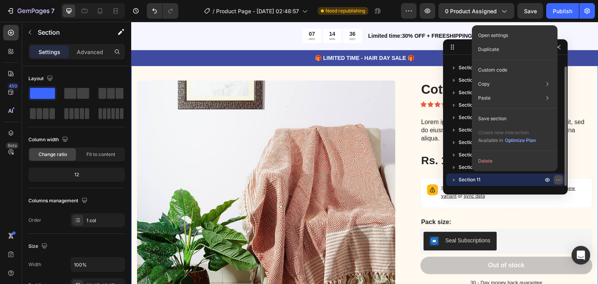
click at [557, 179] on icon "button" at bounding box center [558, 180] width 6 height 6
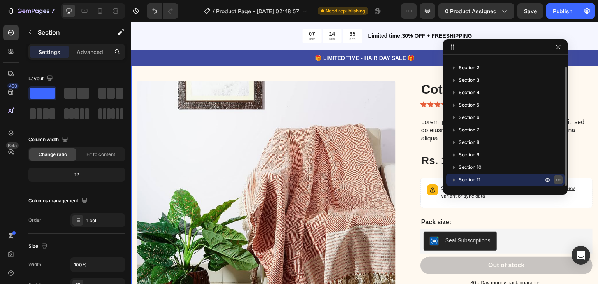
click at [557, 179] on icon "button" at bounding box center [558, 180] width 6 height 6
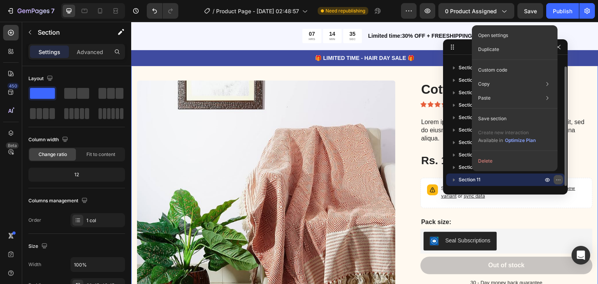
click at [557, 179] on icon "button" at bounding box center [558, 180] width 6 height 6
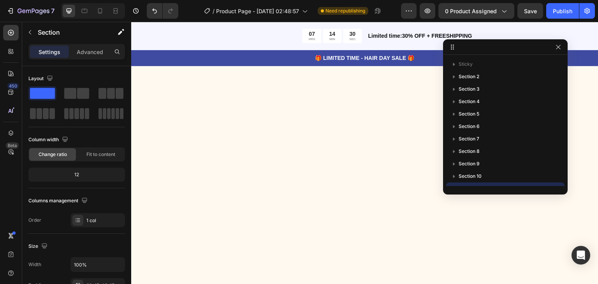
scroll to position [0, 0]
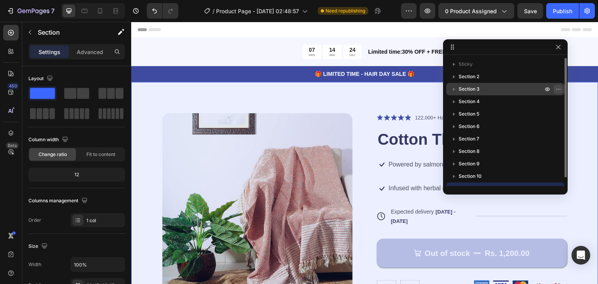
click at [559, 91] on icon "button" at bounding box center [558, 89] width 6 height 6
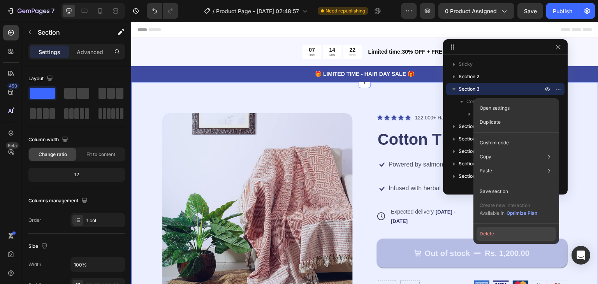
click at [502, 239] on button "Delete" at bounding box center [515, 234] width 79 height 14
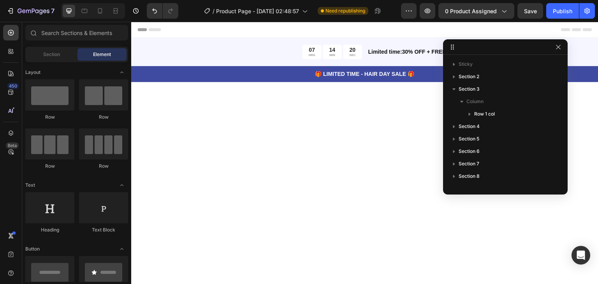
click at [358, 125] on div at bounding box center [364, 114] width 467 height 64
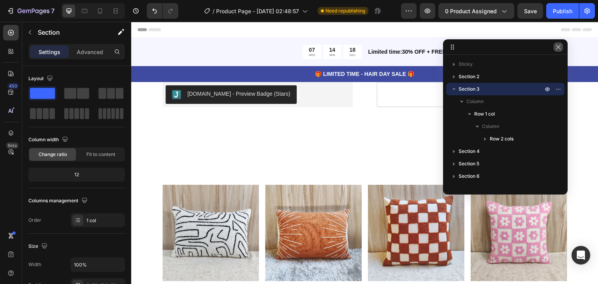
click at [559, 47] on icon "button" at bounding box center [558, 47] width 6 height 6
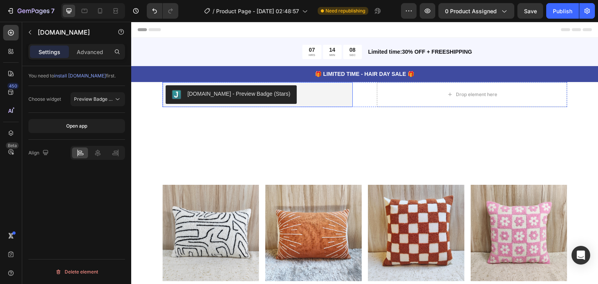
click at [163, 104] on div "[DOMAIN_NAME] - Preview Badge (Stars)" at bounding box center [257, 94] width 190 height 25
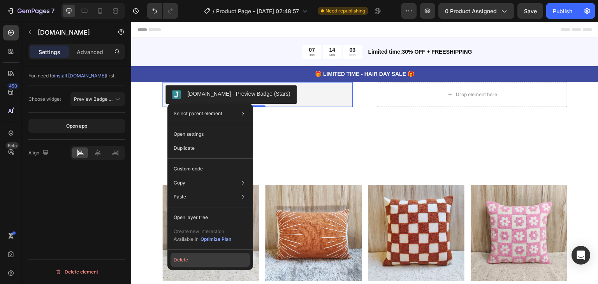
drag, startPoint x: 210, startPoint y: 260, endPoint x: 141, endPoint y: 173, distance: 111.3
click at [210, 260] on button "Delete" at bounding box center [209, 260] width 79 height 14
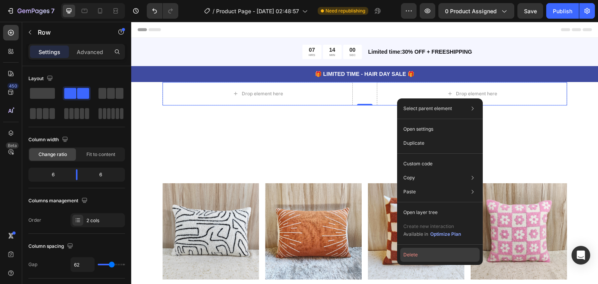
drag, startPoint x: 421, startPoint y: 258, endPoint x: 228, endPoint y: 149, distance: 221.3
click at [421, 258] on button "Delete" at bounding box center [439, 255] width 79 height 14
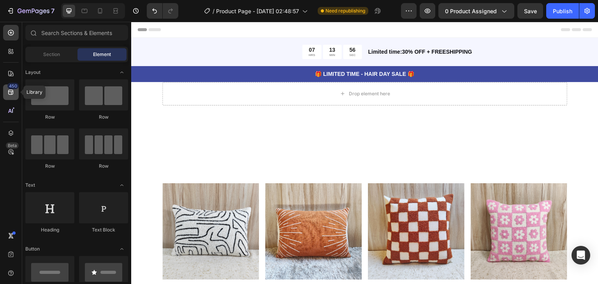
click at [6, 92] on div "450" at bounding box center [11, 92] width 16 height 16
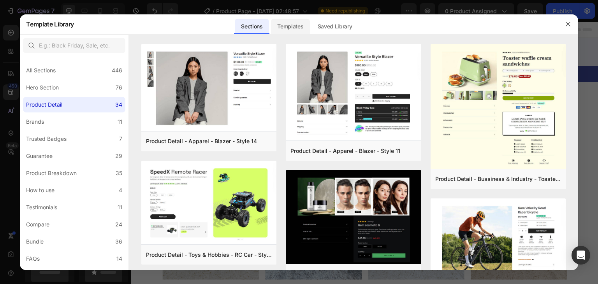
click at [295, 32] on div "Templates" at bounding box center [290, 27] width 39 height 16
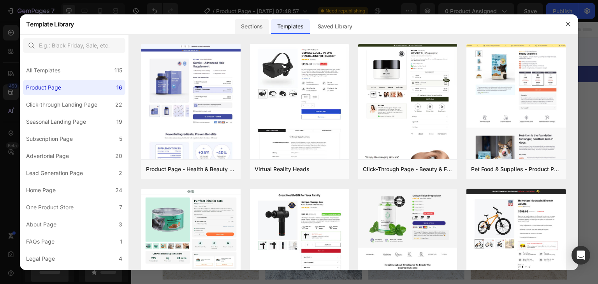
click at [257, 26] on div "Sections" at bounding box center [252, 27] width 34 height 16
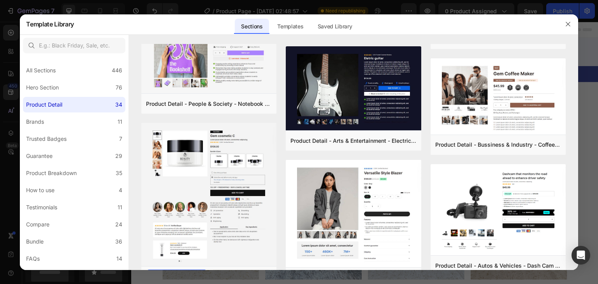
scroll to position [211, 0]
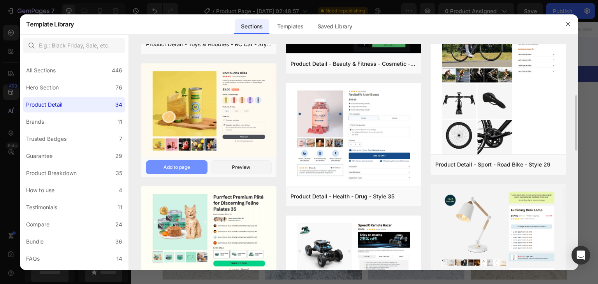
click at [189, 170] on div "Add to page" at bounding box center [176, 167] width 26 height 7
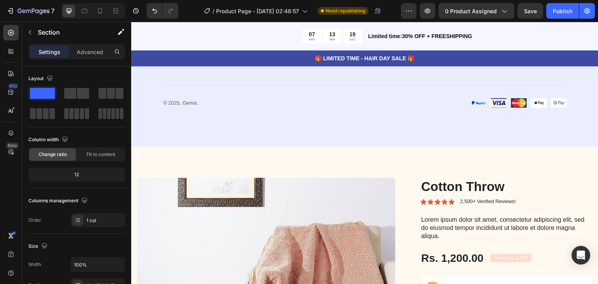
scroll to position [1506, 0]
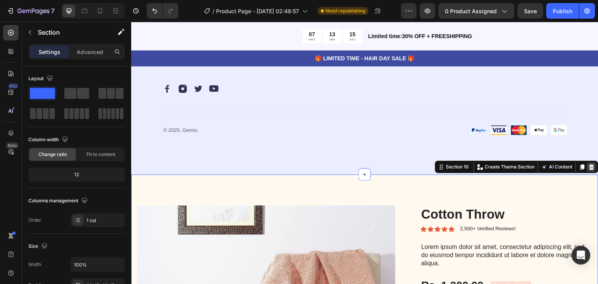
click at [589, 169] on icon at bounding box center [591, 166] width 5 height 5
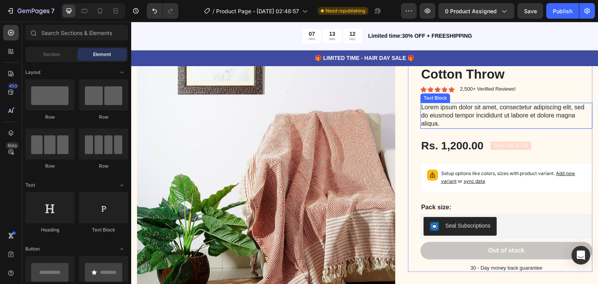
scroll to position [1595, 0]
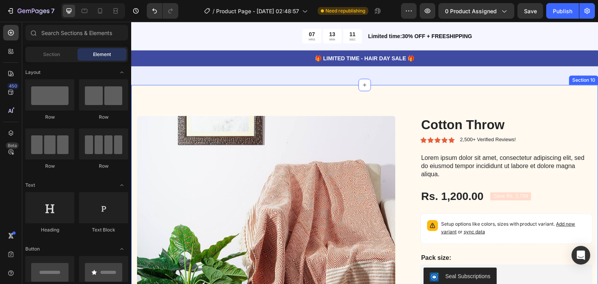
click at [541, 99] on div "Product Images Cotton Throw Product Title Icon Icon Icon Icon Icon Icon List 2,…" at bounding box center [364, 245] width 467 height 321
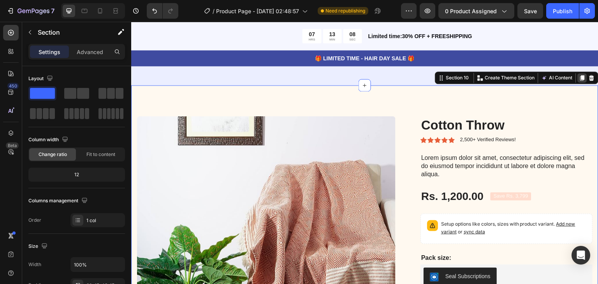
click at [580, 77] on icon at bounding box center [582, 77] width 4 height 5
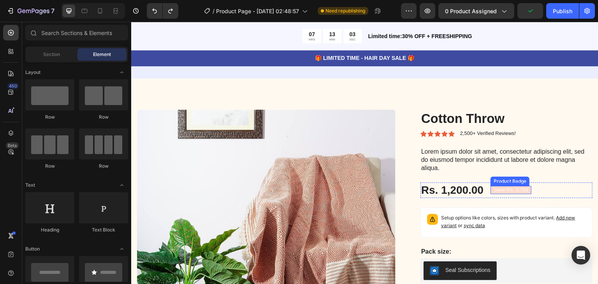
scroll to position [1600, 0]
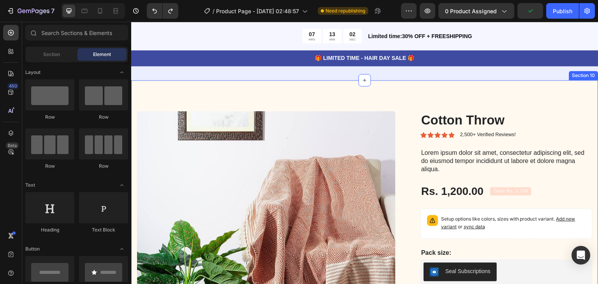
click at [533, 94] on div "Product Images Cotton Throw Product Title Icon Icon Icon Icon Icon Icon List 2,…" at bounding box center [364, 240] width 467 height 321
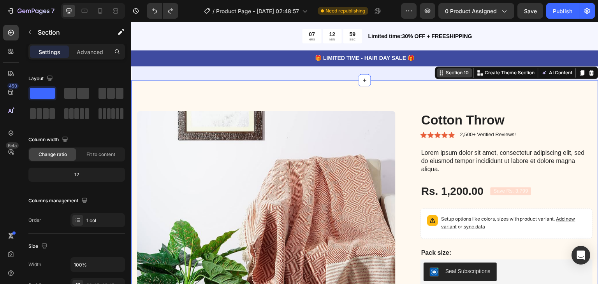
click at [462, 74] on div "Section 10" at bounding box center [457, 72] width 26 height 7
drag, startPoint x: 436, startPoint y: 76, endPoint x: 448, endPoint y: 74, distance: 11.5
click at [448, 80] on div "Product Images Cotton Throw Product Title Icon Icon Icon Icon Icon Icon List 2,…" at bounding box center [364, 240] width 467 height 321
click at [449, 78] on div "Section 10 You can create reusable sections Create Theme Section AI Content Wri…" at bounding box center [516, 73] width 163 height 12
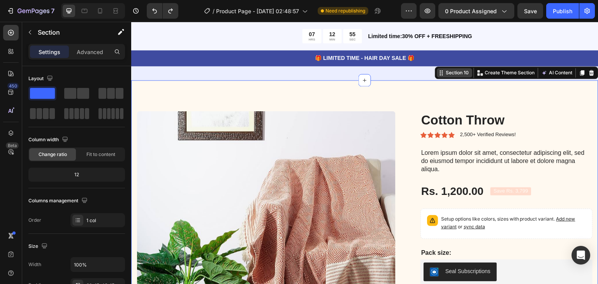
drag, startPoint x: 450, startPoint y: 76, endPoint x: 448, endPoint y: 72, distance: 4.2
drag, startPoint x: 448, startPoint y: 72, endPoint x: 446, endPoint y: 56, distance: 15.3
click at [438, 72] on icon at bounding box center [441, 73] width 6 height 6
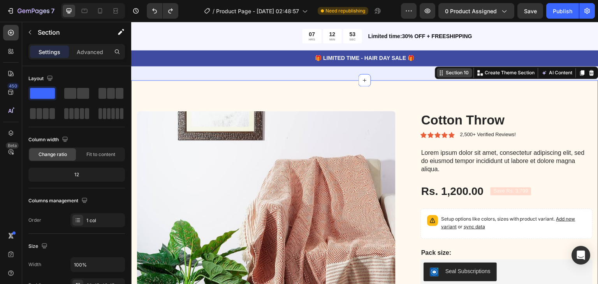
click at [438, 72] on icon at bounding box center [441, 73] width 6 height 6
click at [444, 68] on div "Section 10" at bounding box center [454, 72] width 35 height 9
click at [444, 72] on div "Section 10" at bounding box center [457, 72] width 26 height 7
click at [453, 73] on div "Section 10" at bounding box center [457, 72] width 26 height 7
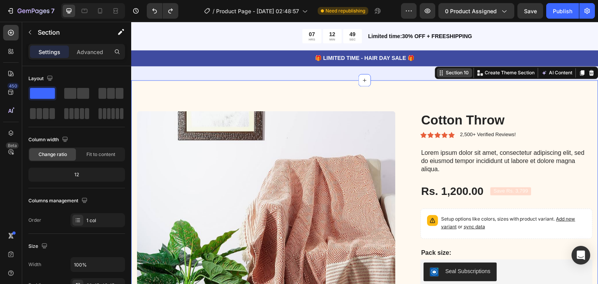
click at [453, 73] on div "Section 10" at bounding box center [457, 72] width 26 height 7
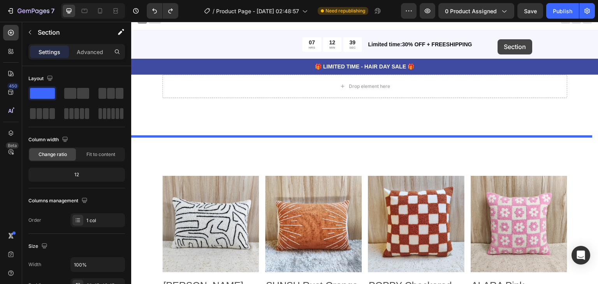
scroll to position [0, 0]
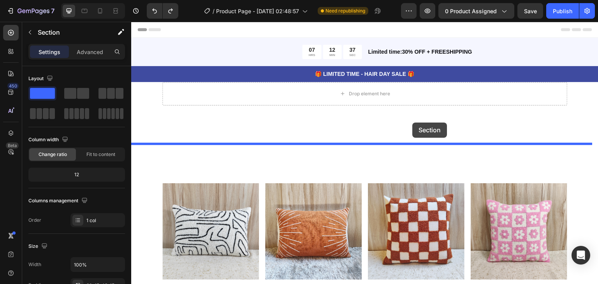
drag, startPoint x: 453, startPoint y: 73, endPoint x: 413, endPoint y: 123, distance: 63.6
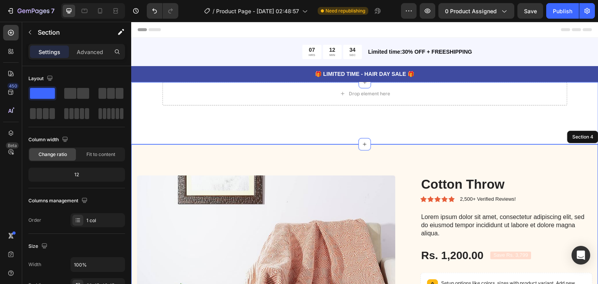
click at [144, 91] on div "Drop element here Row Section 3" at bounding box center [364, 113] width 467 height 62
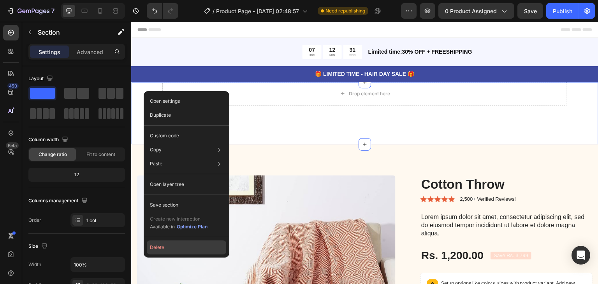
click at [167, 250] on button "Delete" at bounding box center [186, 248] width 79 height 14
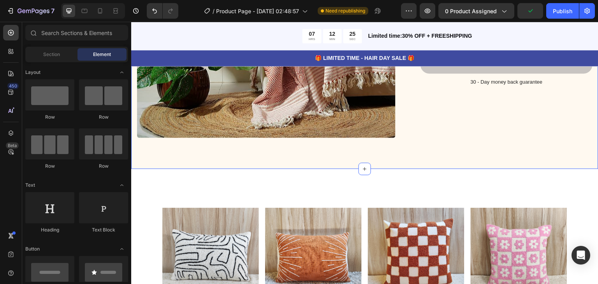
scroll to position [104, 0]
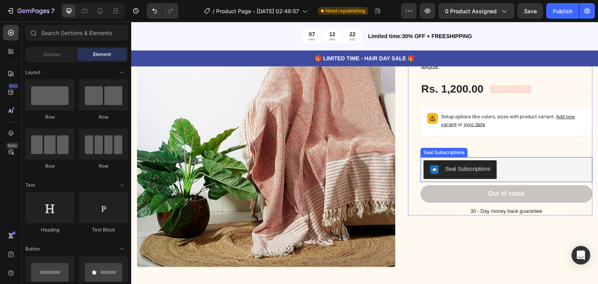
click at [531, 172] on div "Seal Subscriptions" at bounding box center [506, 169] width 166 height 19
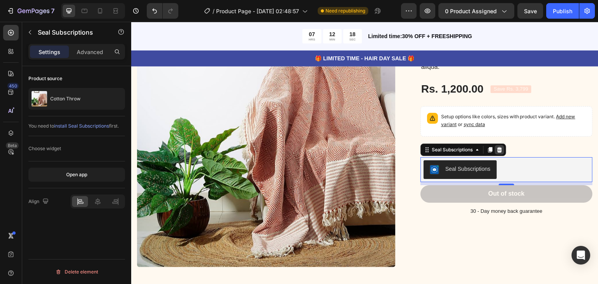
click at [498, 151] on icon at bounding box center [499, 149] width 5 height 5
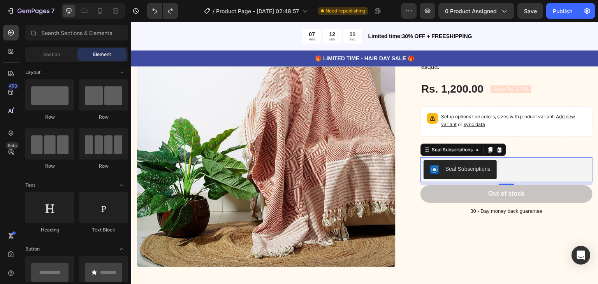
click at [509, 170] on div "Seal Subscriptions" at bounding box center [506, 169] width 166 height 19
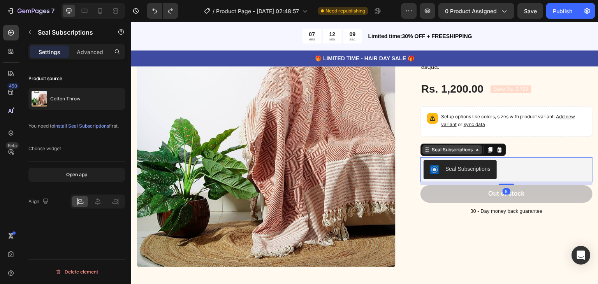
click at [466, 151] on div "Seal Subscriptions" at bounding box center [452, 149] width 44 height 7
click at [78, 46] on div "Advanced" at bounding box center [89, 52] width 39 height 12
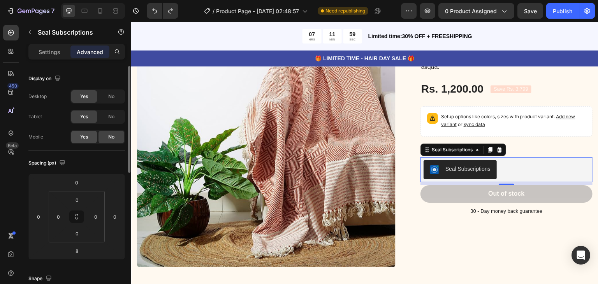
click at [82, 139] on span "Yes" at bounding box center [84, 136] width 8 height 7
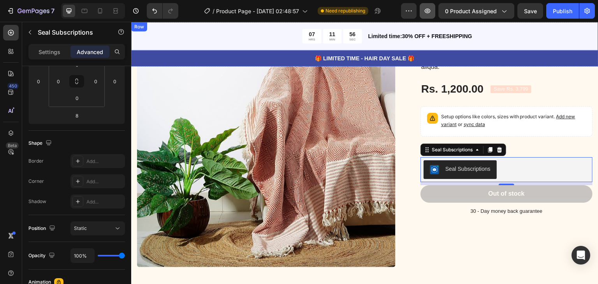
scroll to position [184, 0]
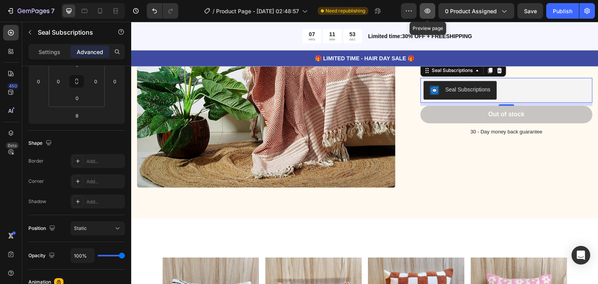
click at [430, 12] on icon "button" at bounding box center [428, 11] width 6 height 5
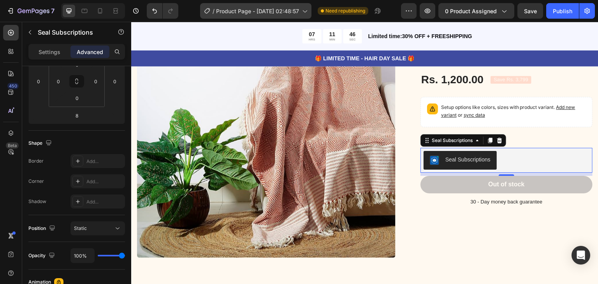
scroll to position [0, 0]
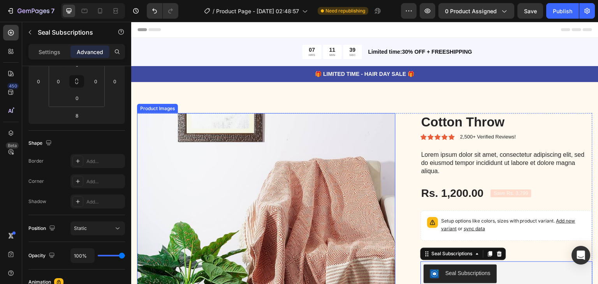
click at [341, 138] on img at bounding box center [266, 242] width 258 height 258
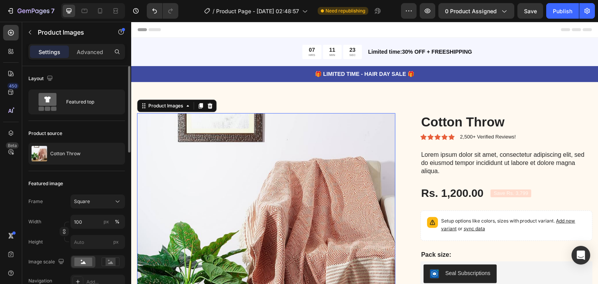
click at [85, 45] on div "Settings Advanced" at bounding box center [76, 52] width 97 height 16
click at [85, 52] on p "Advanced" at bounding box center [90, 52] width 26 height 8
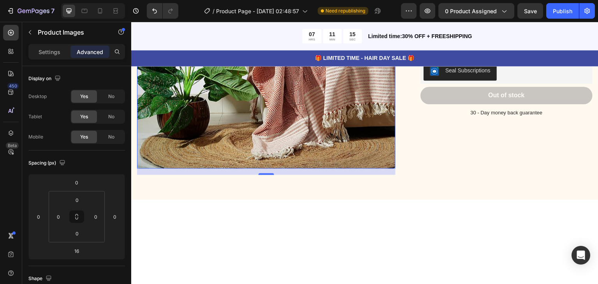
scroll to position [79, 0]
